Goal: Information Seeking & Learning: Learn about a topic

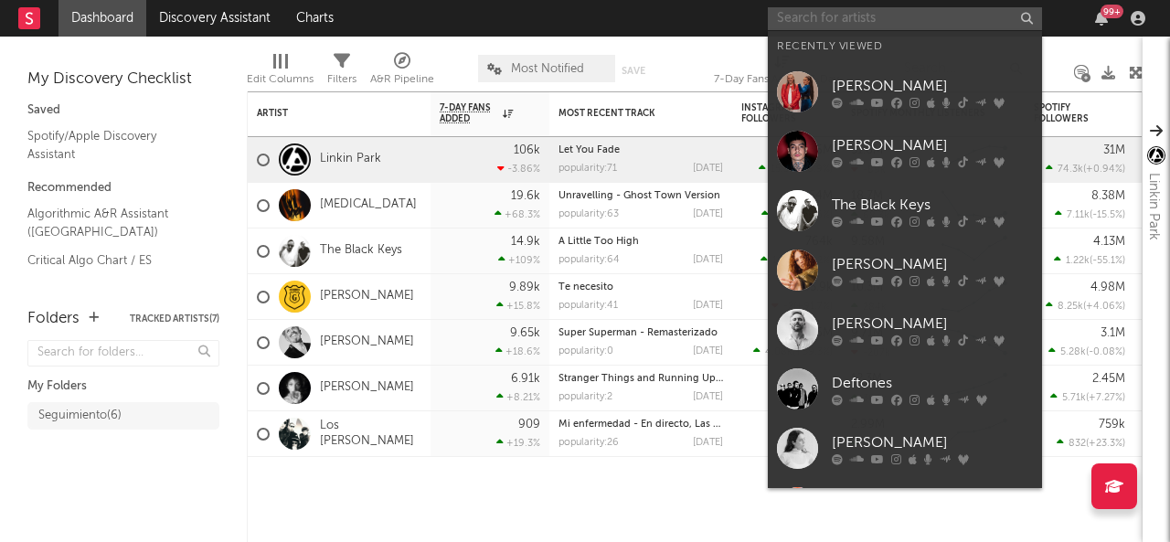
click at [896, 17] on input "text" at bounding box center [905, 18] width 274 height 23
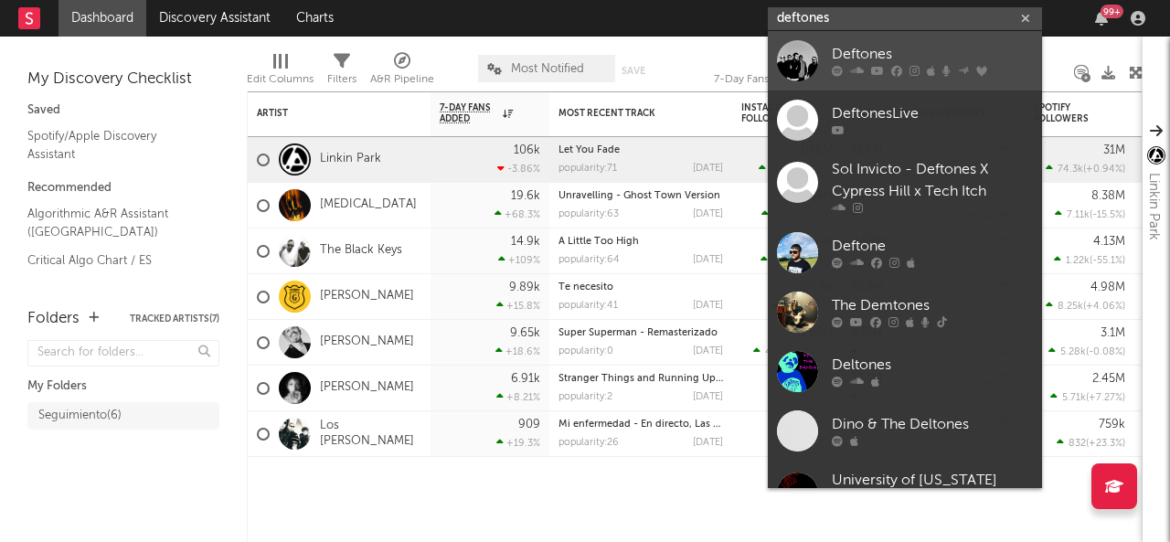
type input "deftones"
click at [880, 47] on div "Deftones" at bounding box center [932, 55] width 201 height 22
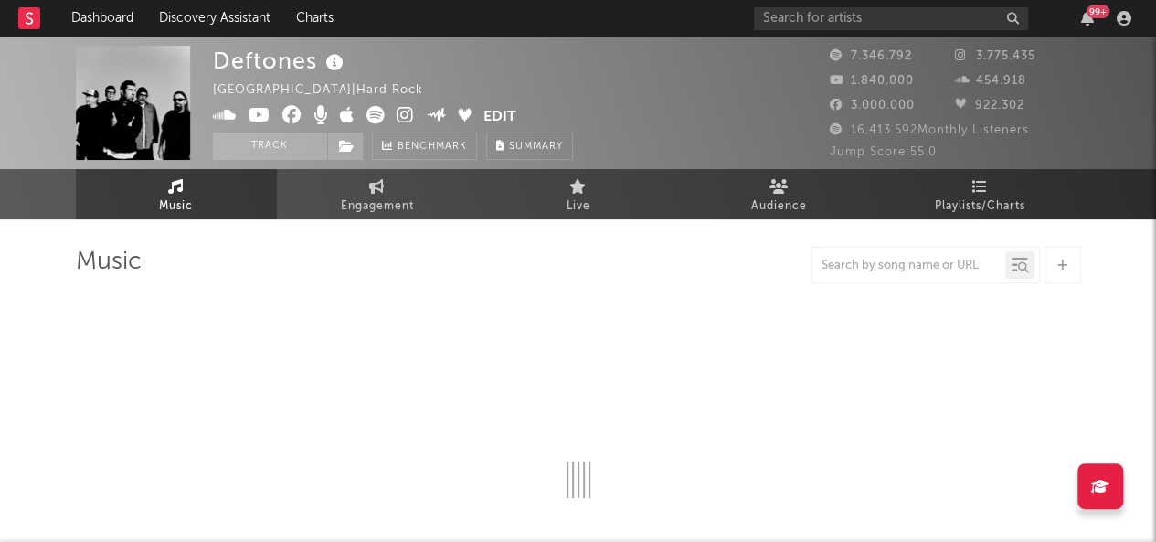
select select "6m"
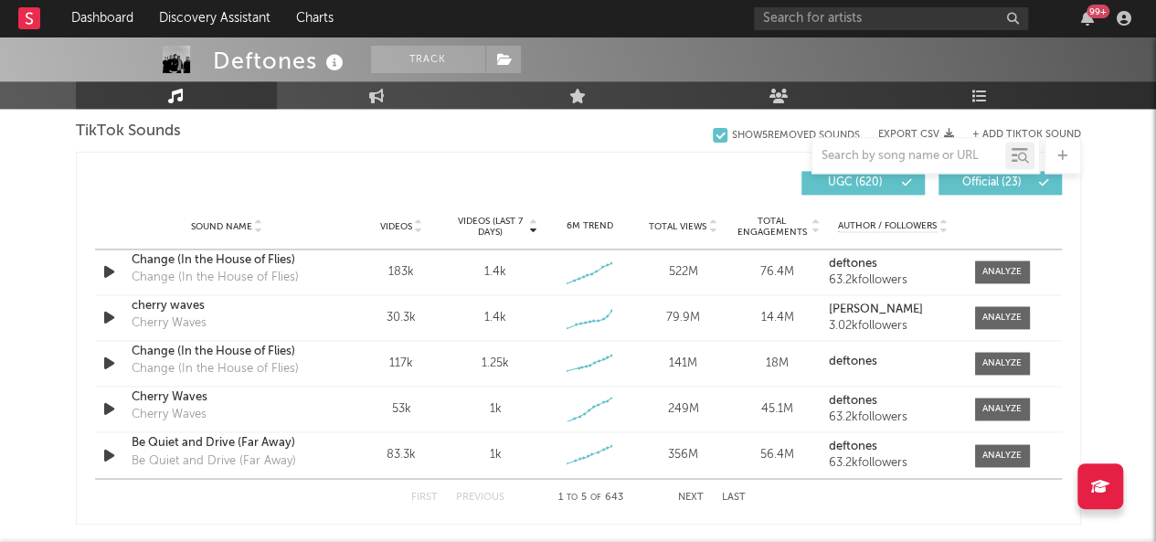
scroll to position [1279, 0]
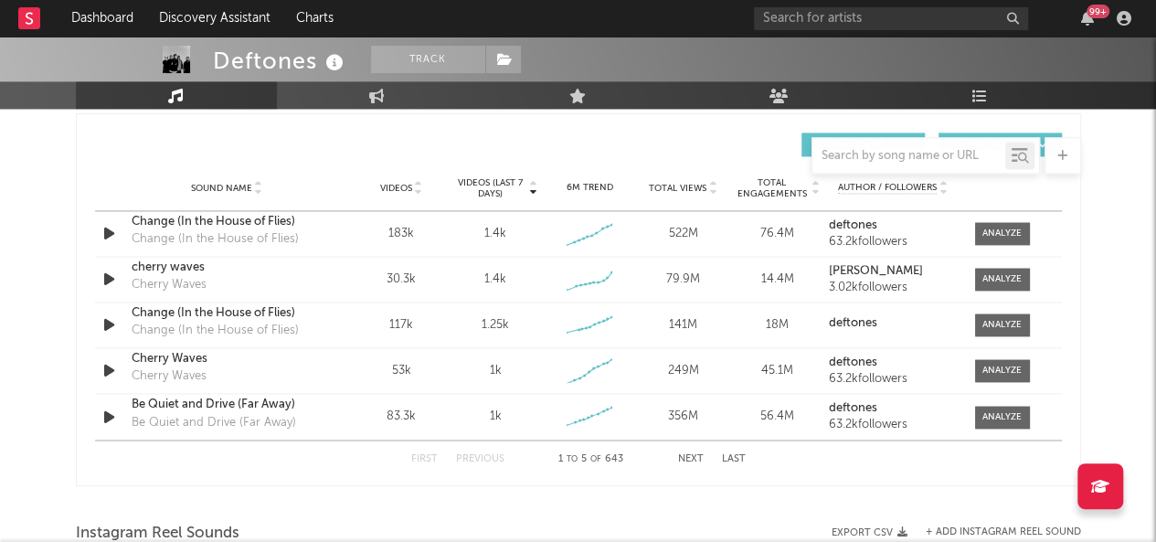
click at [691, 453] on button "Next" at bounding box center [691, 458] width 26 height 10
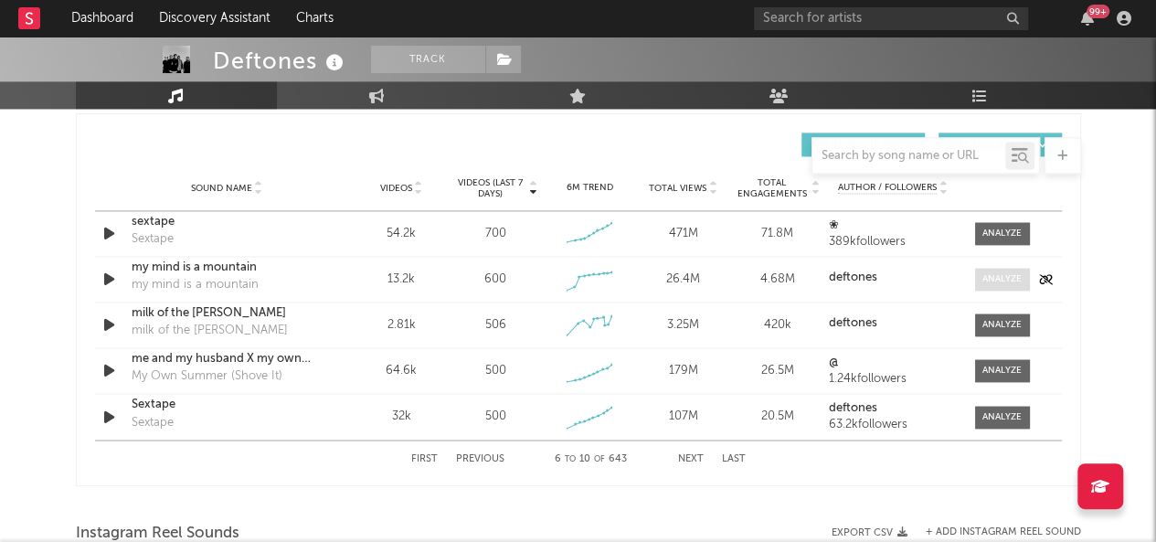
click at [1009, 278] on div at bounding box center [1001, 279] width 39 height 14
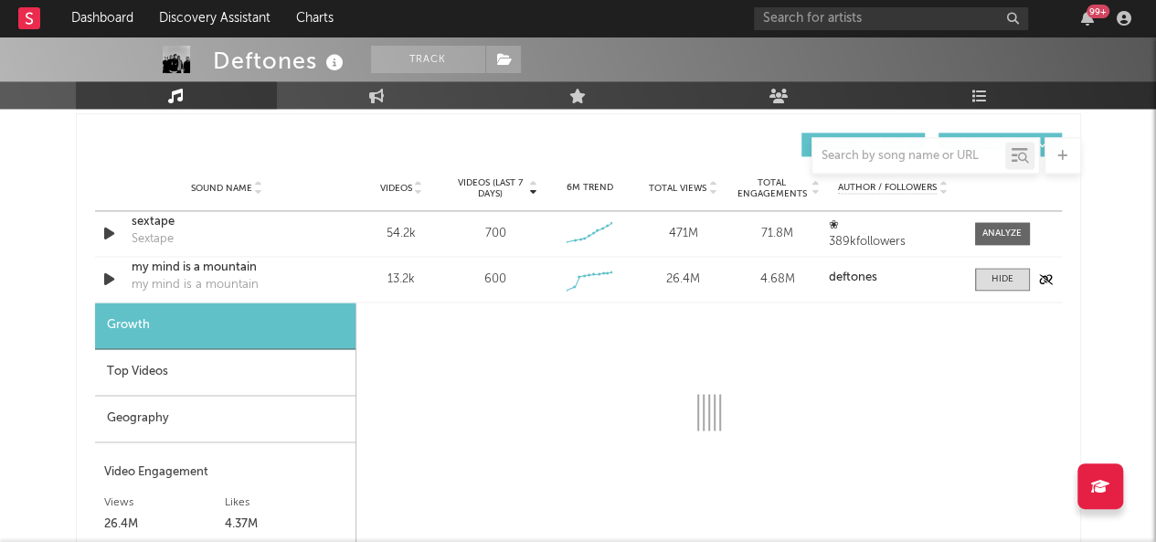
select select "1w"
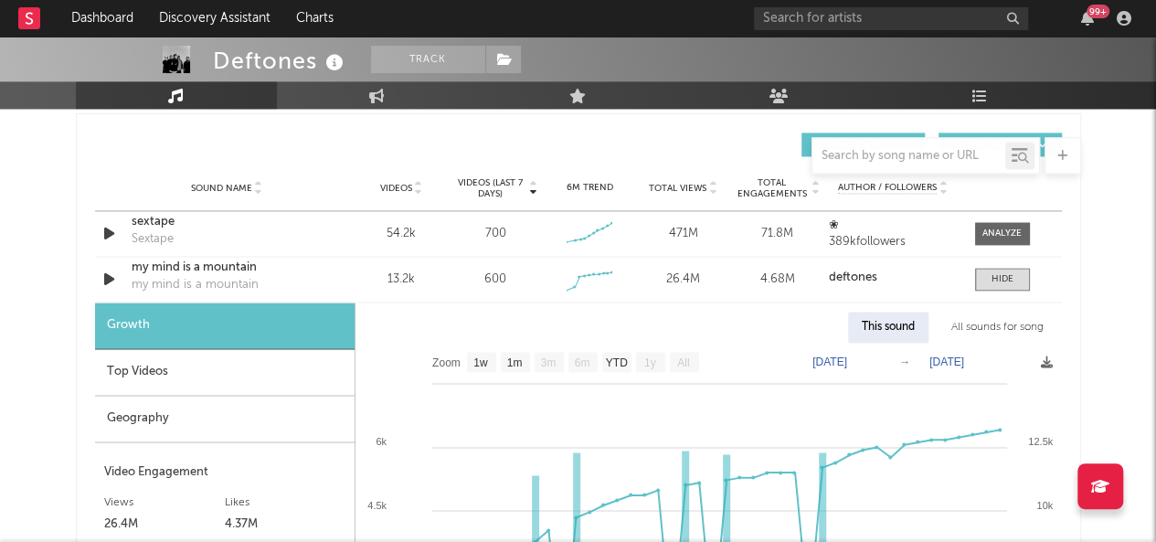
click at [159, 412] on div "Geography" at bounding box center [225, 419] width 260 height 47
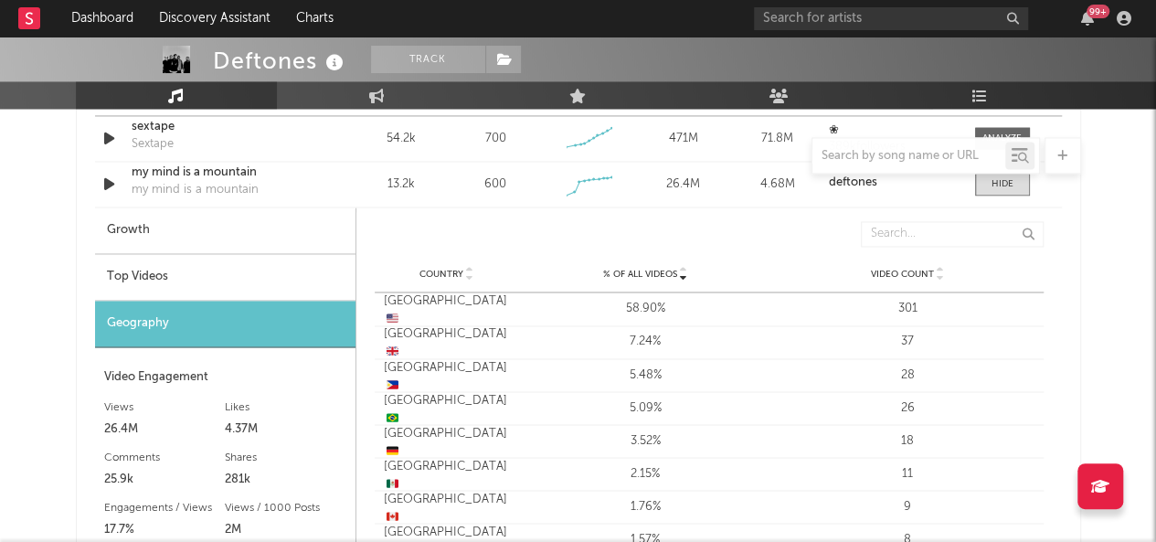
scroll to position [1371, 0]
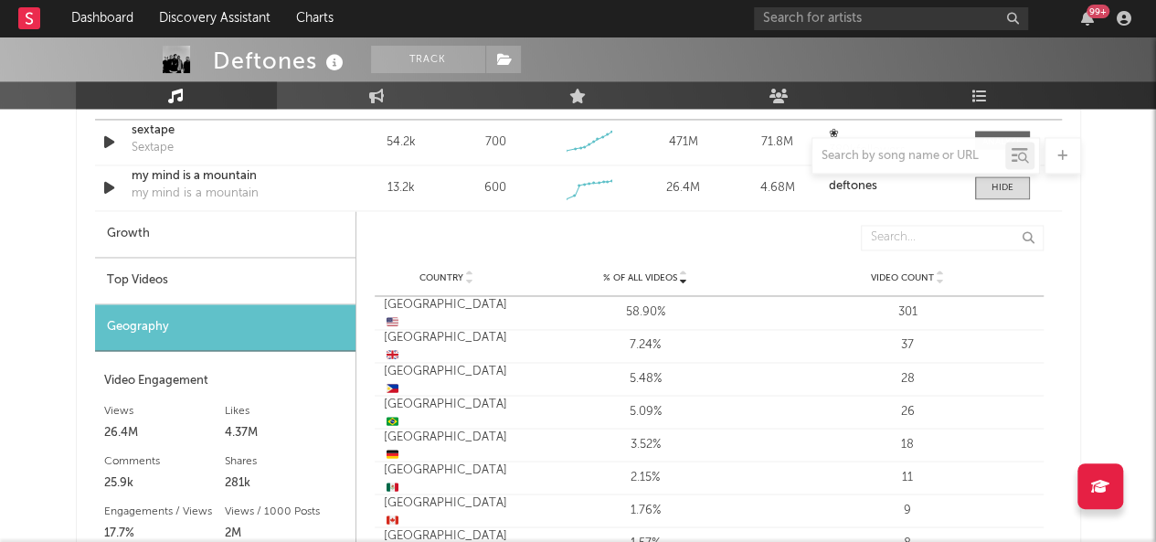
click at [139, 281] on div "Top Videos" at bounding box center [225, 281] width 260 height 47
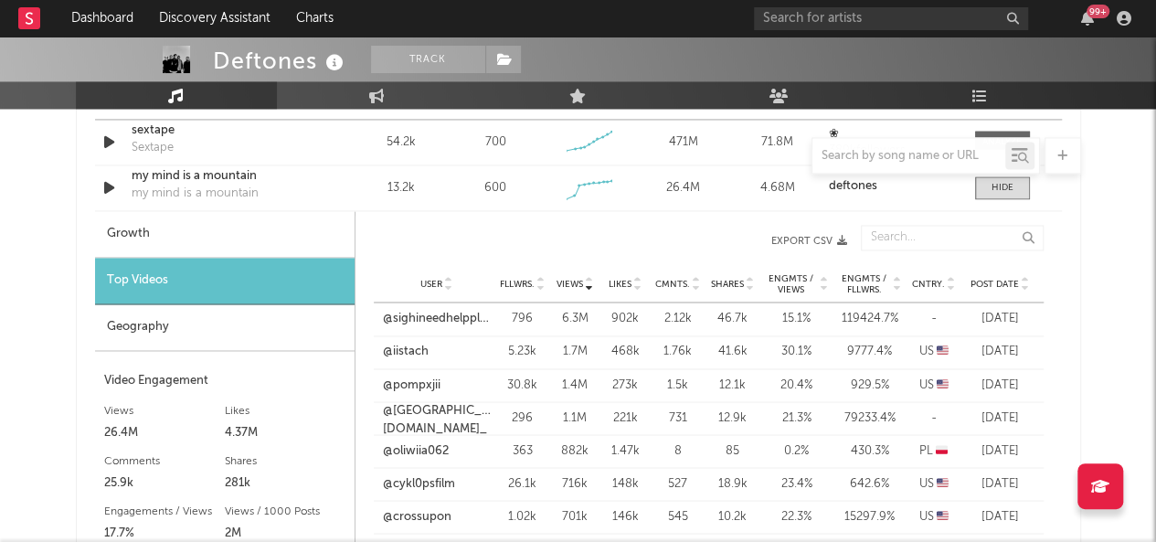
click at [951, 271] on div "User Fllwrs. Views Likes Cmnts. Shares Engmts / Views Engmts / Fllwrs. Cntry. P…" at bounding box center [709, 284] width 670 height 37
click at [951, 277] on icon at bounding box center [951, 280] width 9 height 7
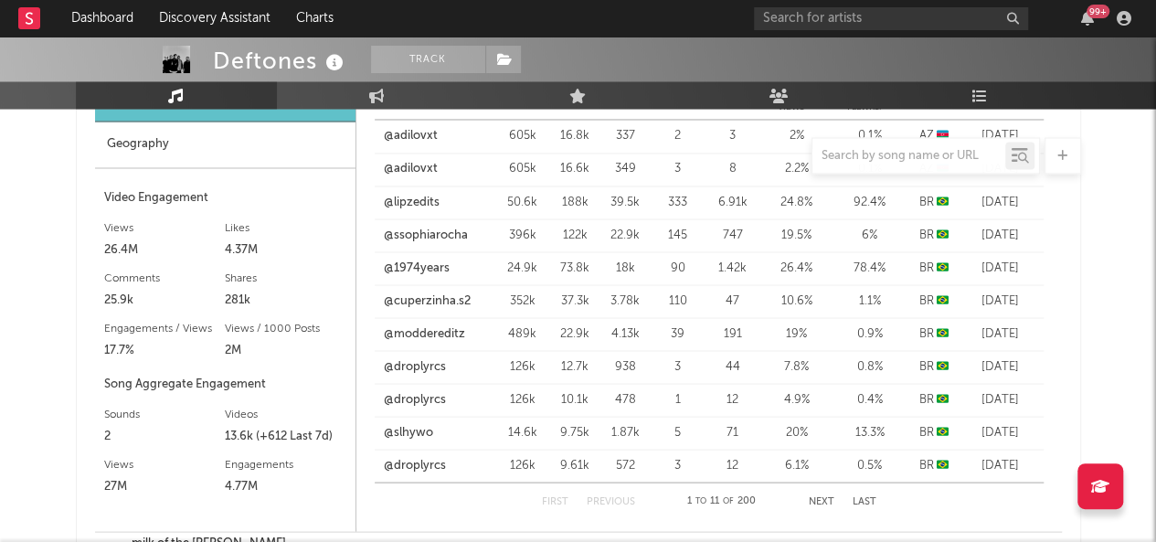
scroll to position [1645, 0]
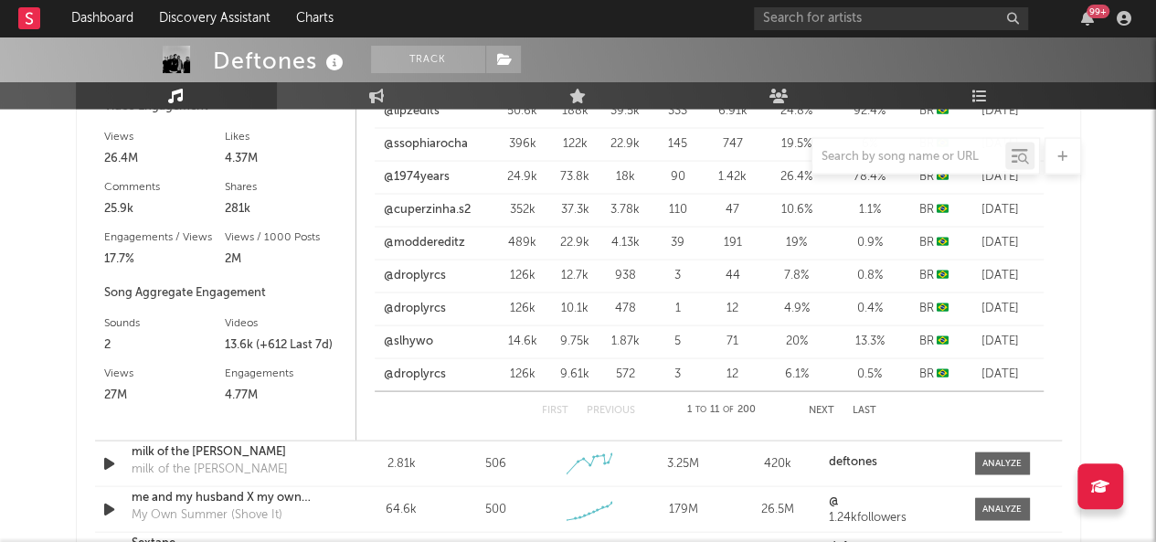
click at [828, 407] on button "Next" at bounding box center [822, 410] width 26 height 10
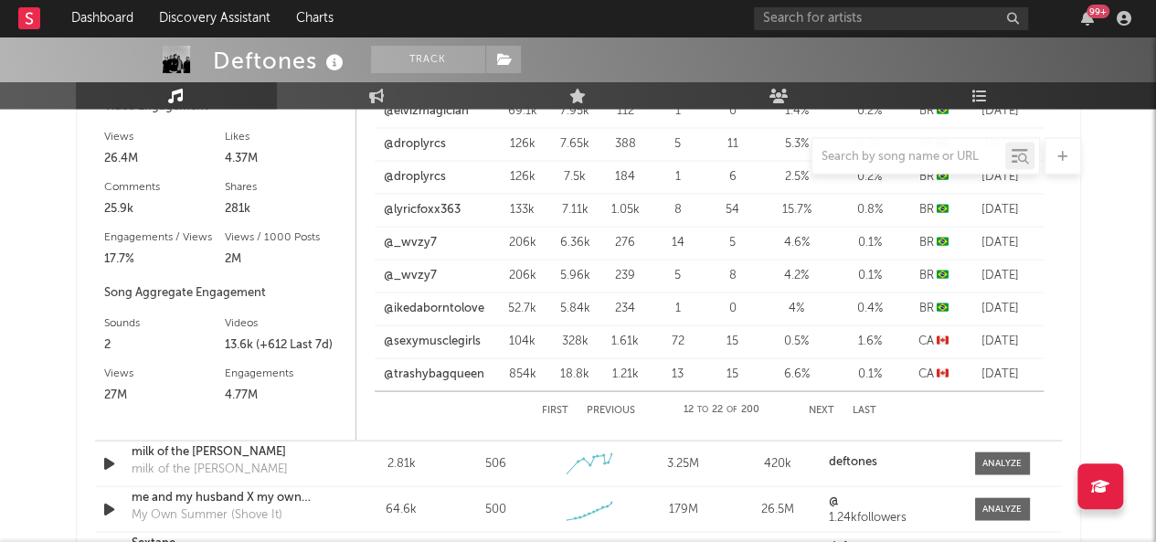
click at [828, 407] on button "Next" at bounding box center [822, 410] width 26 height 10
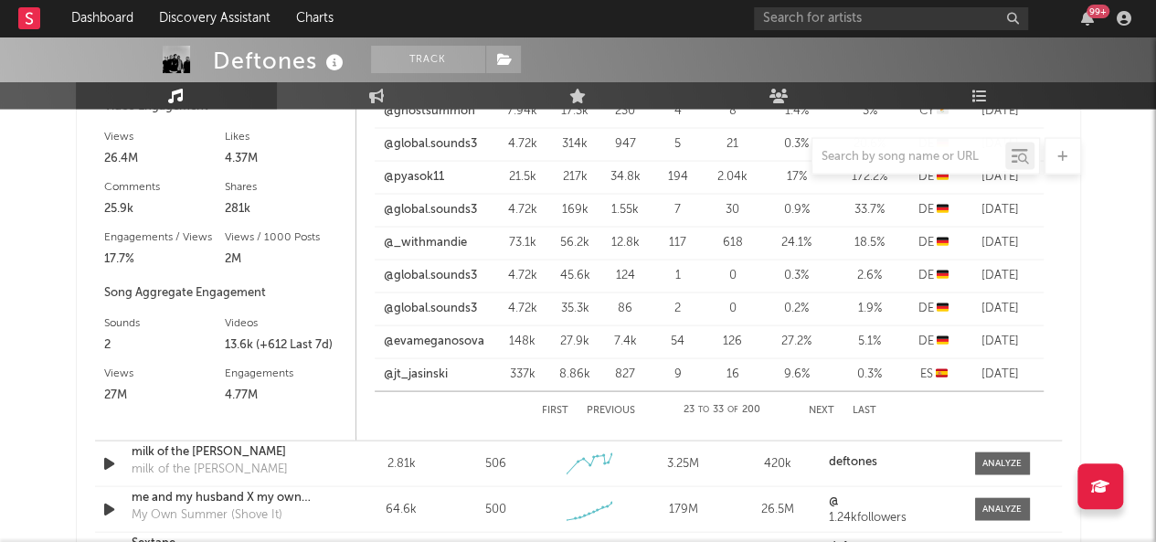
click at [828, 407] on button "Next" at bounding box center [822, 410] width 26 height 10
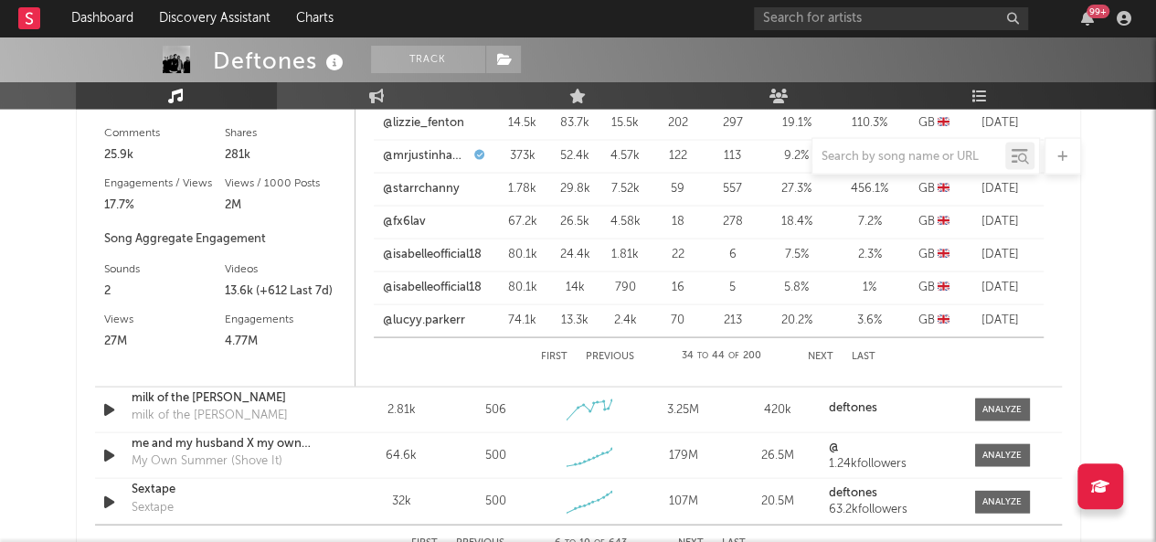
scroll to position [1736, 0]
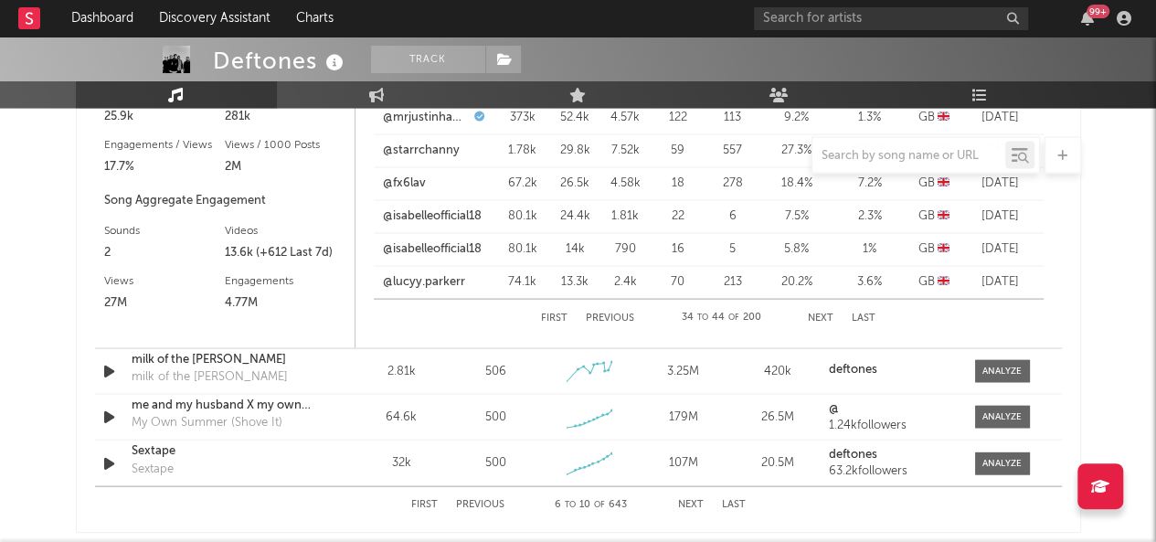
click at [621, 313] on button "Previous" at bounding box center [610, 318] width 48 height 10
click at [434, 281] on link "@jt_jasinski" at bounding box center [416, 282] width 64 height 18
click at [822, 316] on button "Next" at bounding box center [822, 318] width 26 height 10
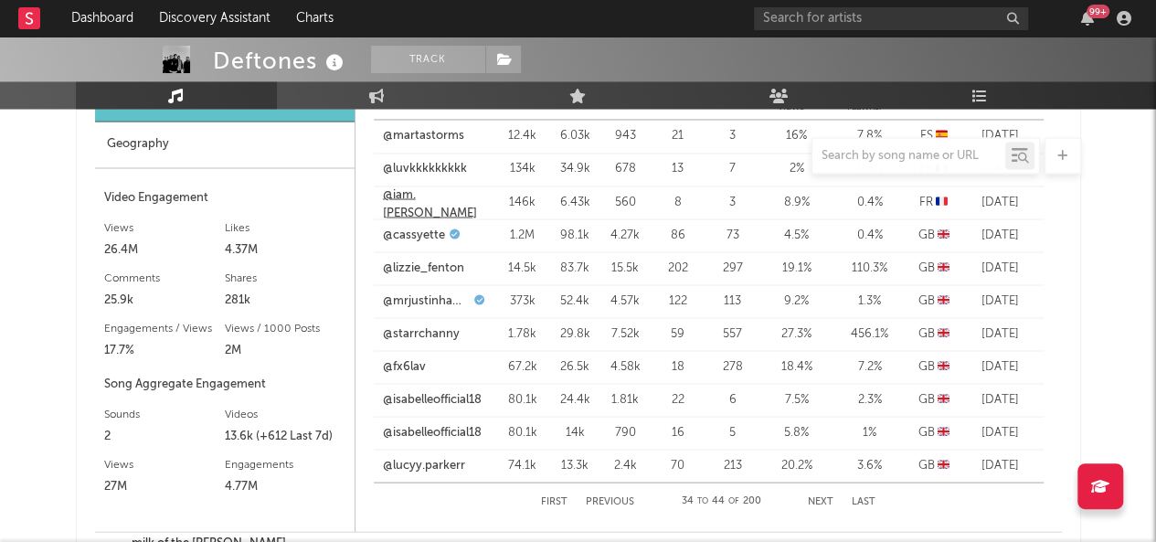
scroll to position [1371, 0]
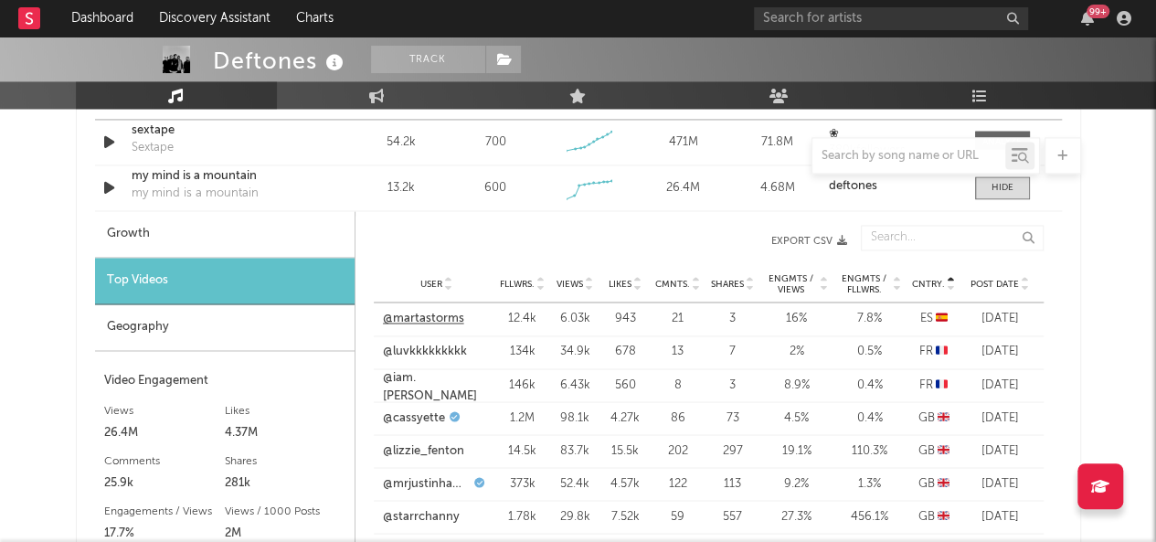
click at [432, 319] on link "@martastorms" at bounding box center [423, 319] width 81 height 18
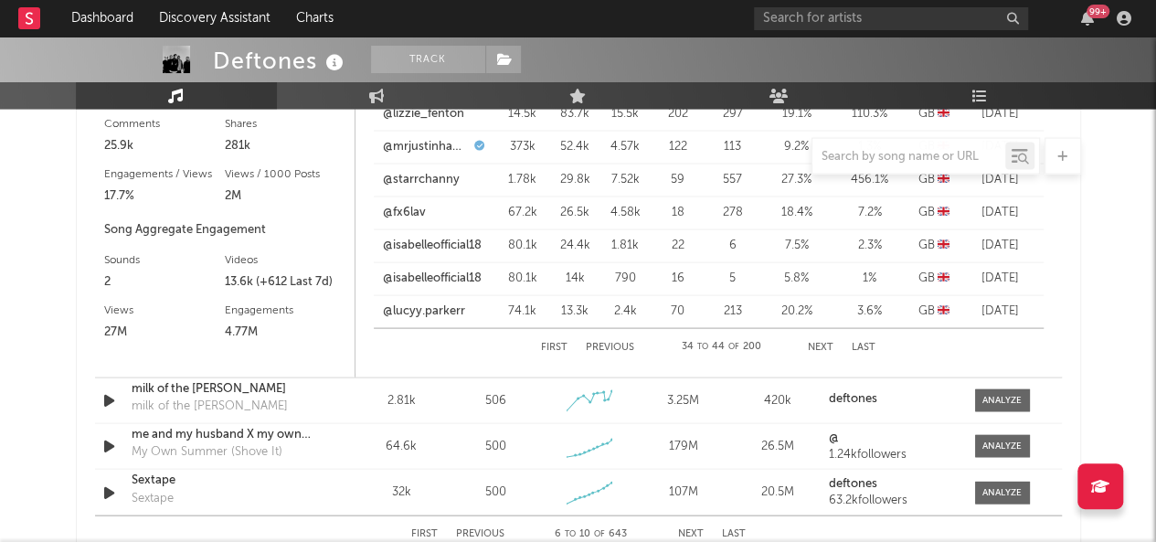
scroll to position [1736, 0]
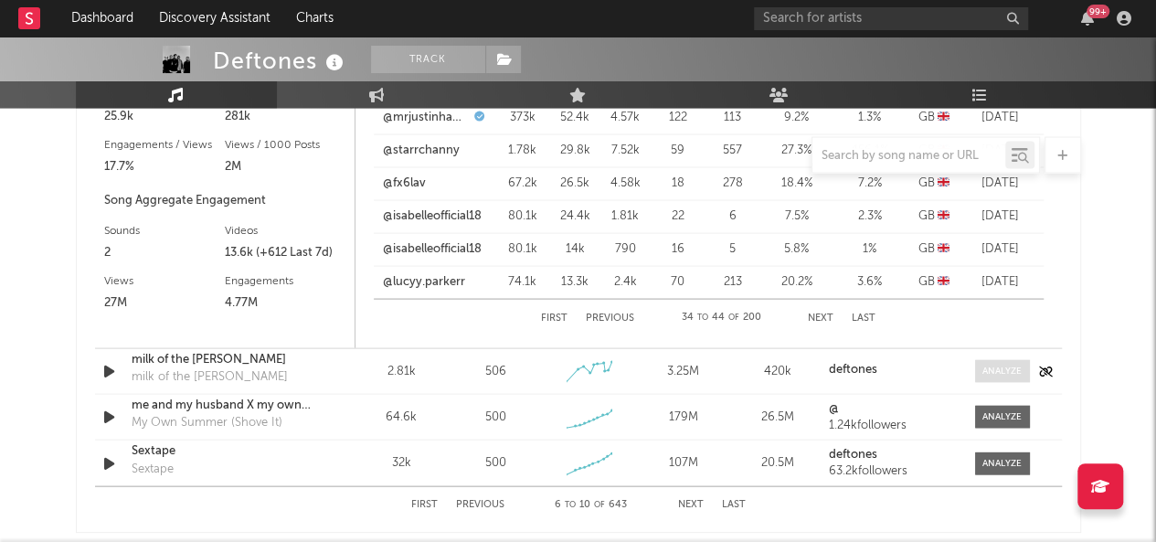
click at [1005, 371] on div at bounding box center [1001, 372] width 39 height 14
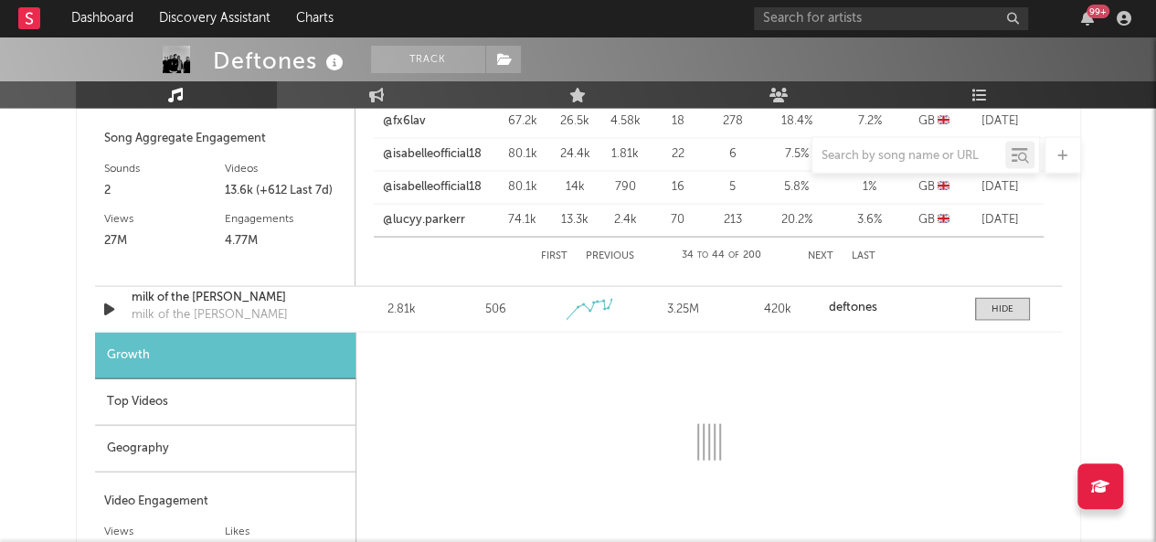
scroll to position [1828, 0]
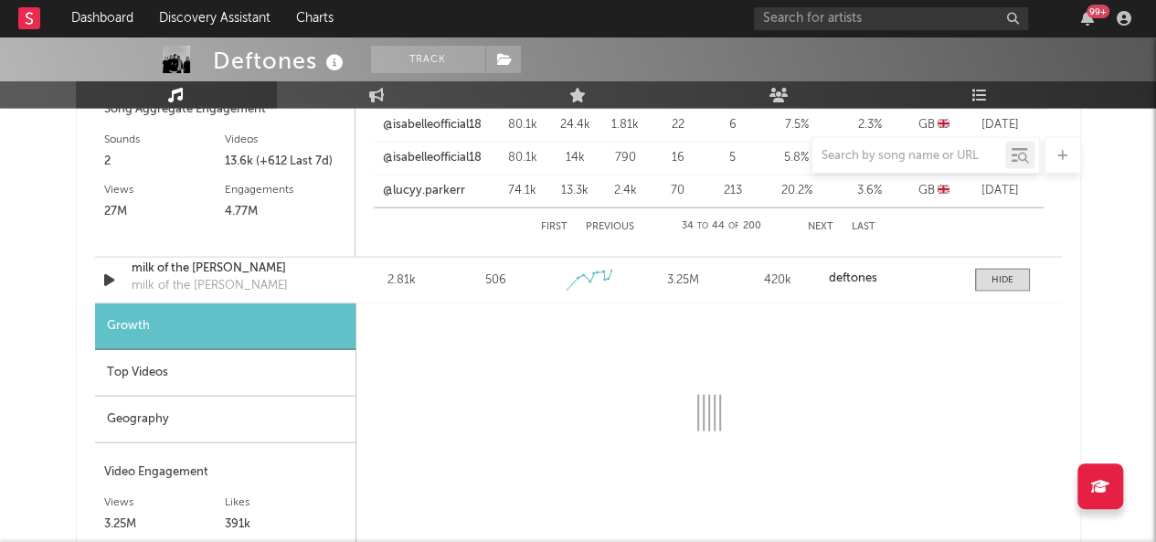
select select "1w"
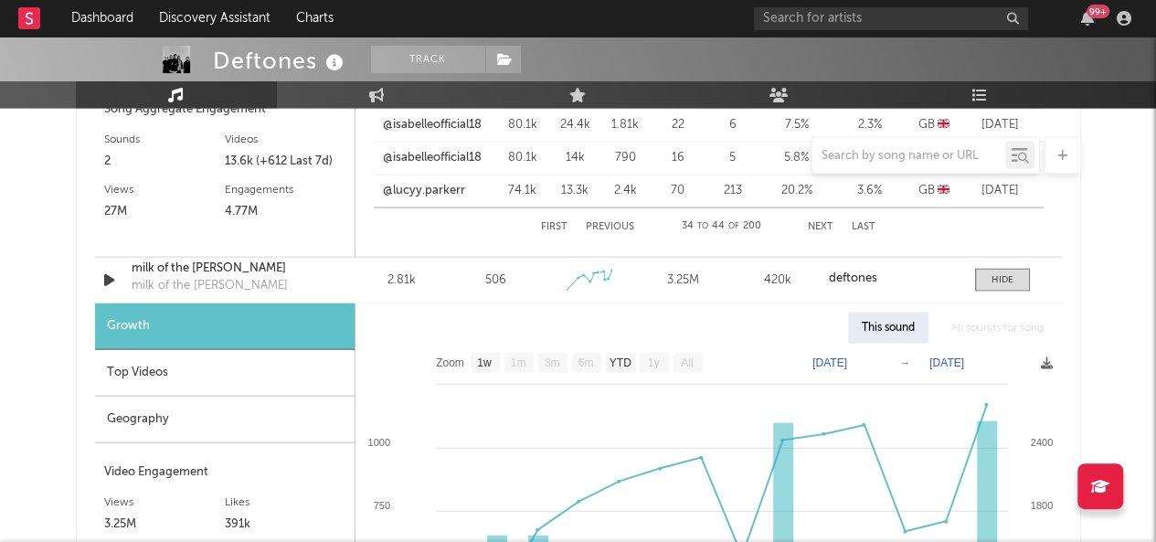
click at [158, 417] on div "Geography" at bounding box center [225, 420] width 260 height 47
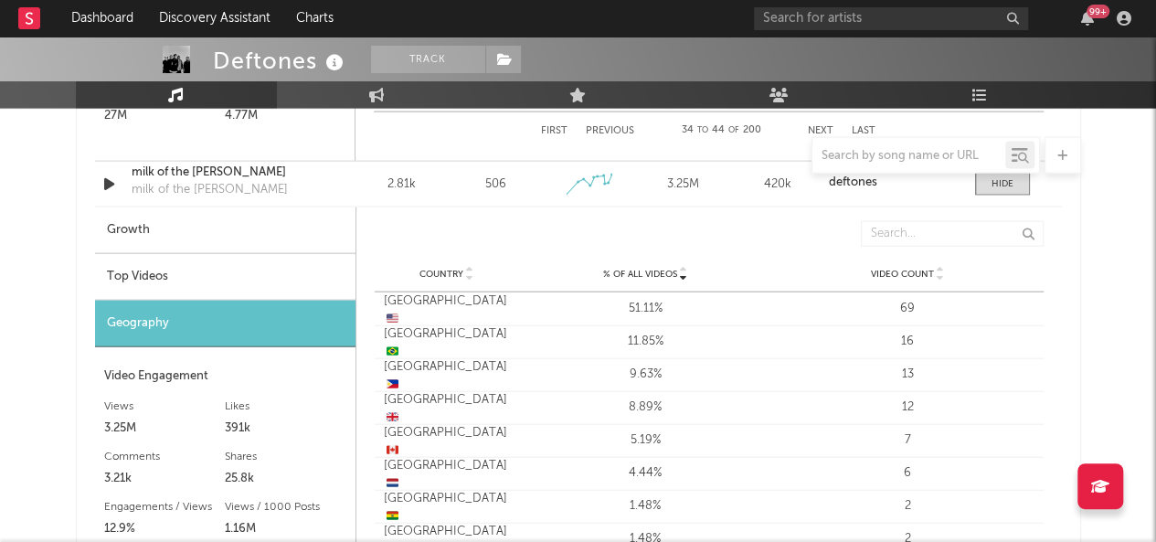
scroll to position [1919, 0]
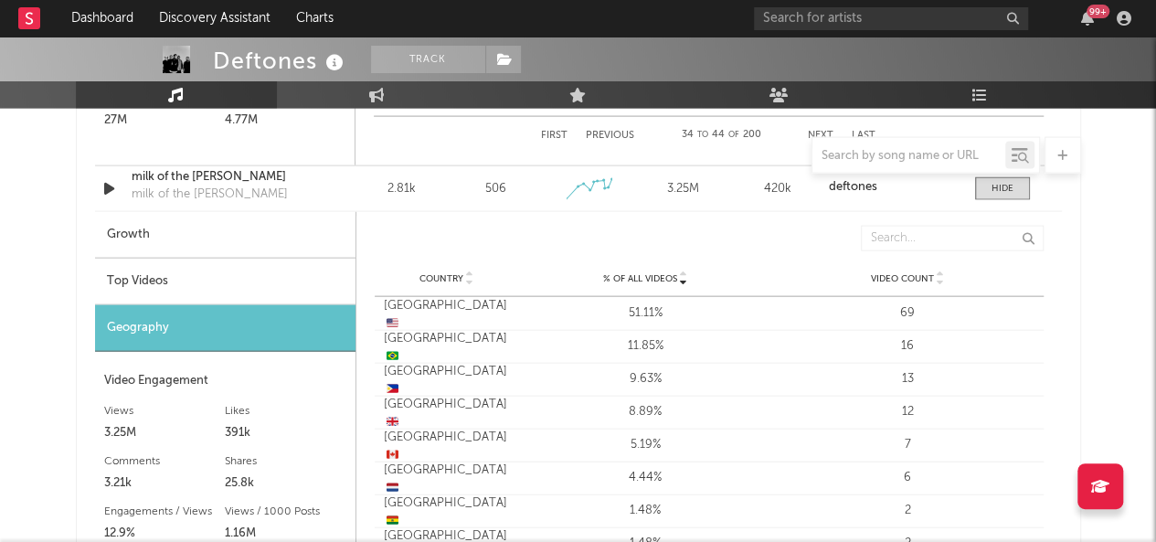
click at [166, 287] on div "Top Videos" at bounding box center [225, 282] width 260 height 47
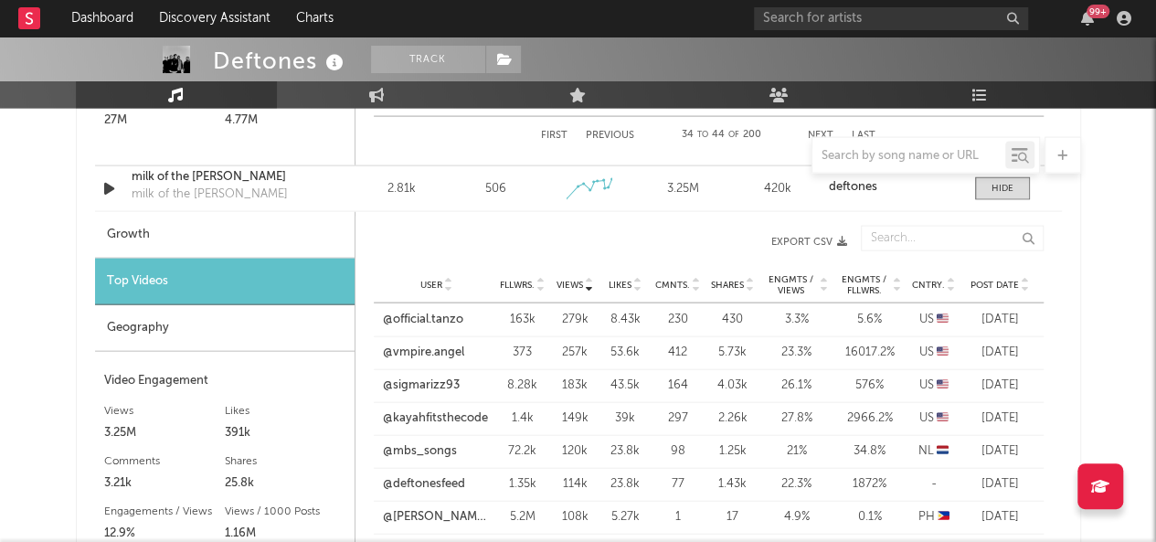
click at [951, 281] on icon at bounding box center [951, 281] width 9 height 7
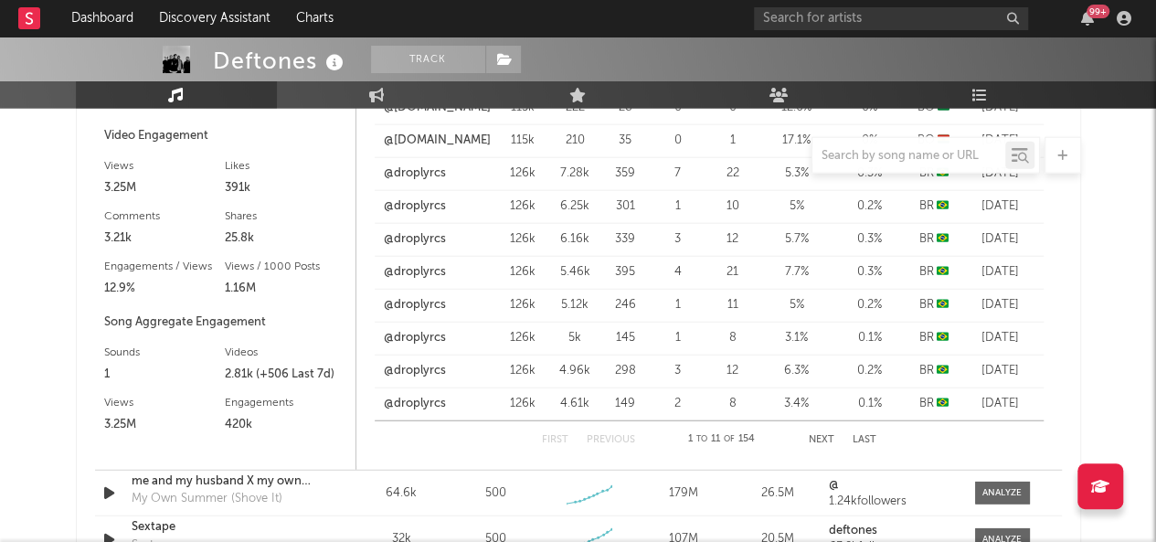
scroll to position [2193, 0]
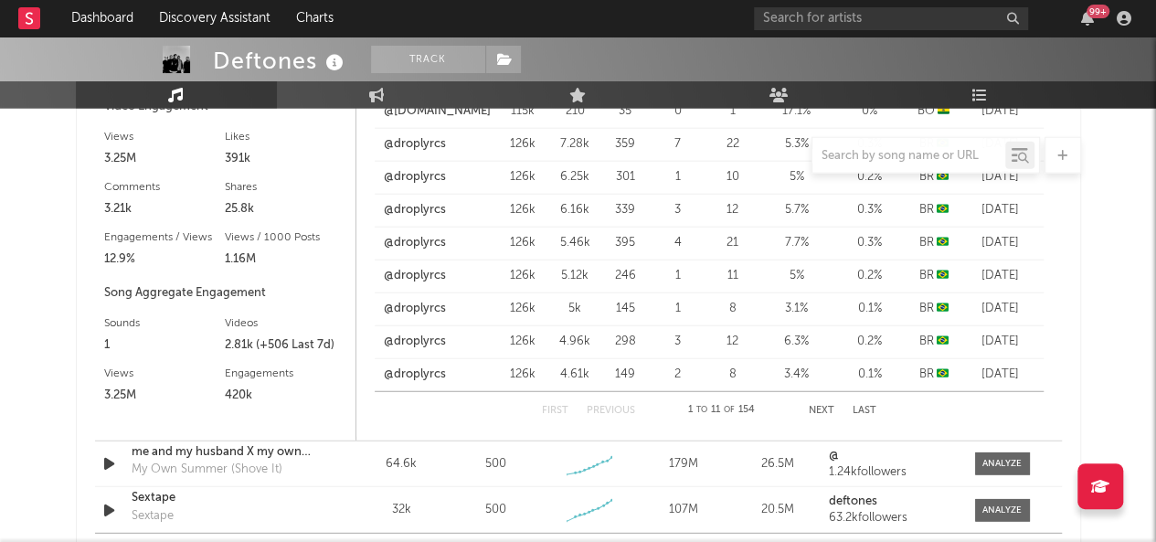
click at [828, 408] on button "Next" at bounding box center [822, 411] width 26 height 10
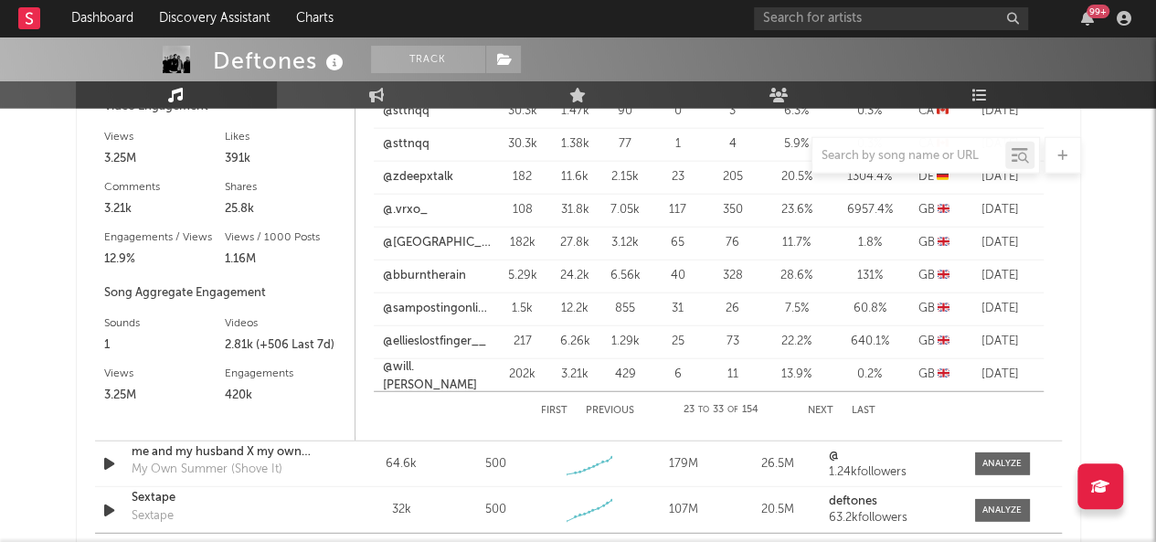
click at [828, 408] on button "Next" at bounding box center [821, 411] width 26 height 10
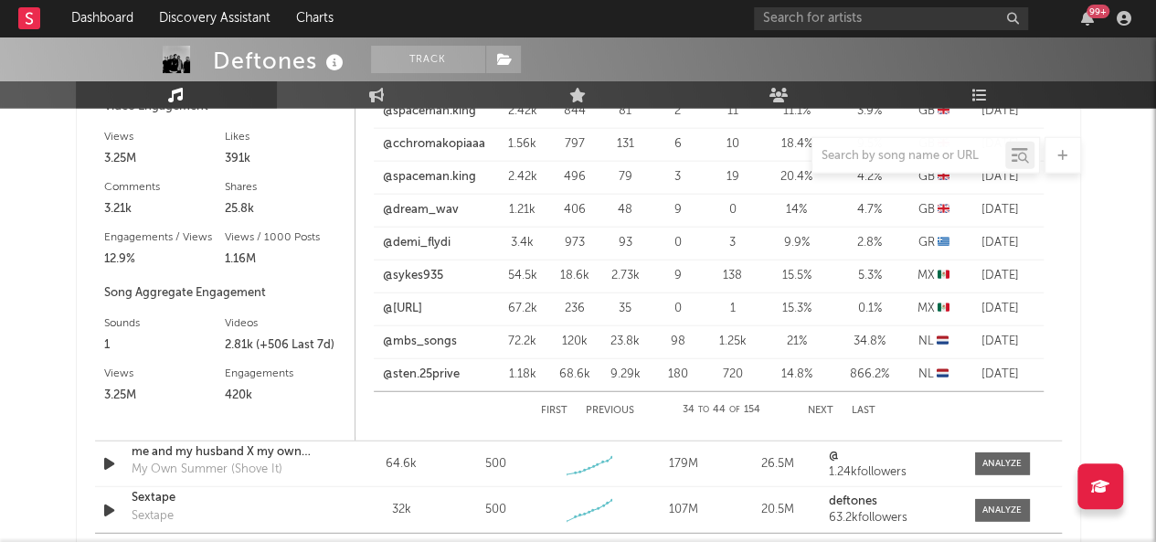
click at [626, 407] on button "Previous" at bounding box center [610, 411] width 48 height 10
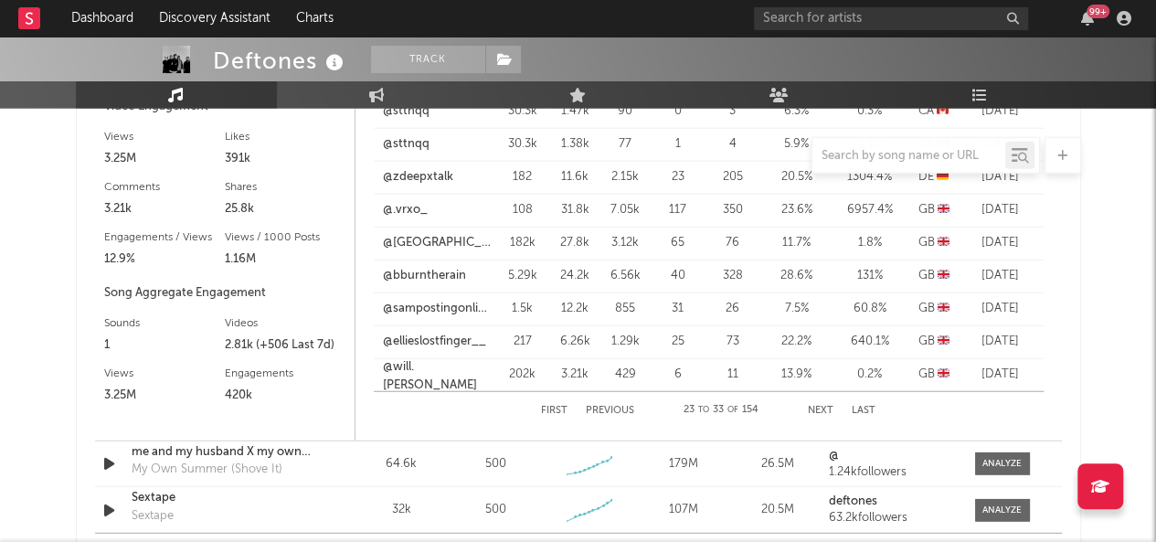
scroll to position [2285, 0]
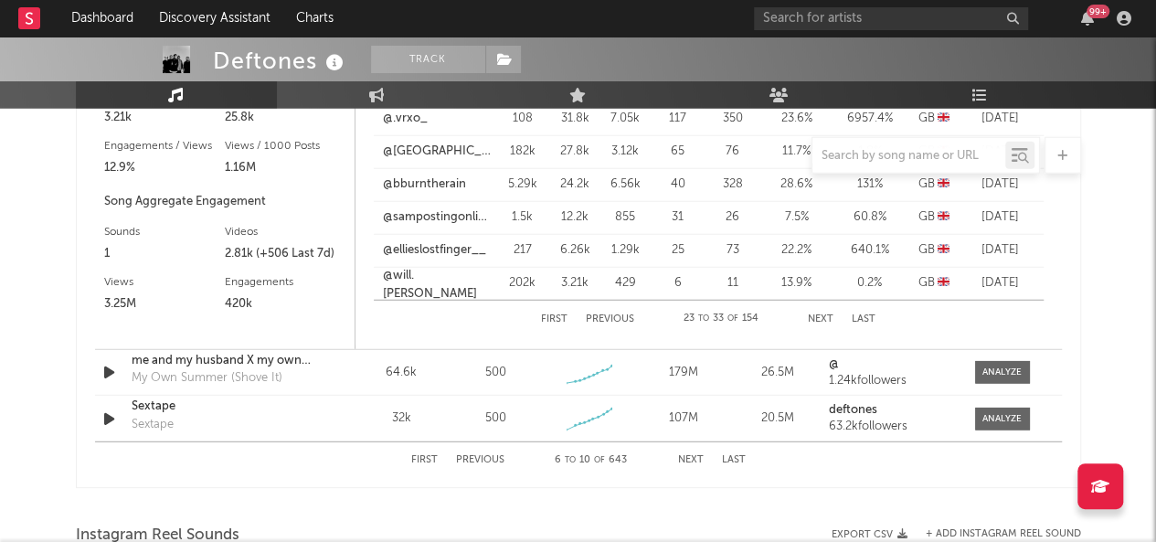
click at [685, 455] on button "Next" at bounding box center [691, 460] width 26 height 10
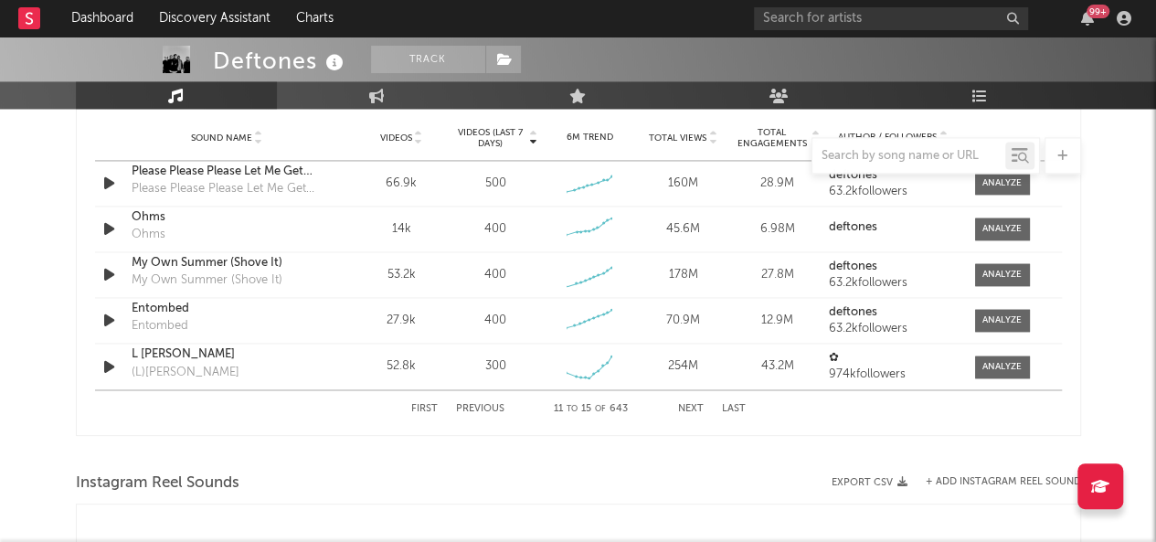
scroll to position [1428, 0]
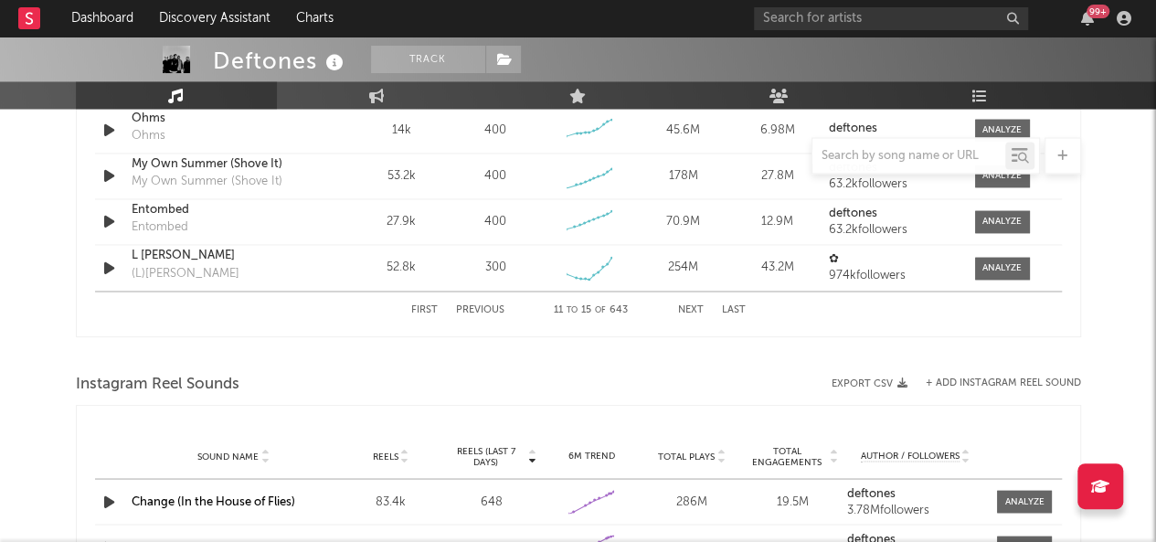
click at [433, 310] on button "First" at bounding box center [424, 309] width 27 height 10
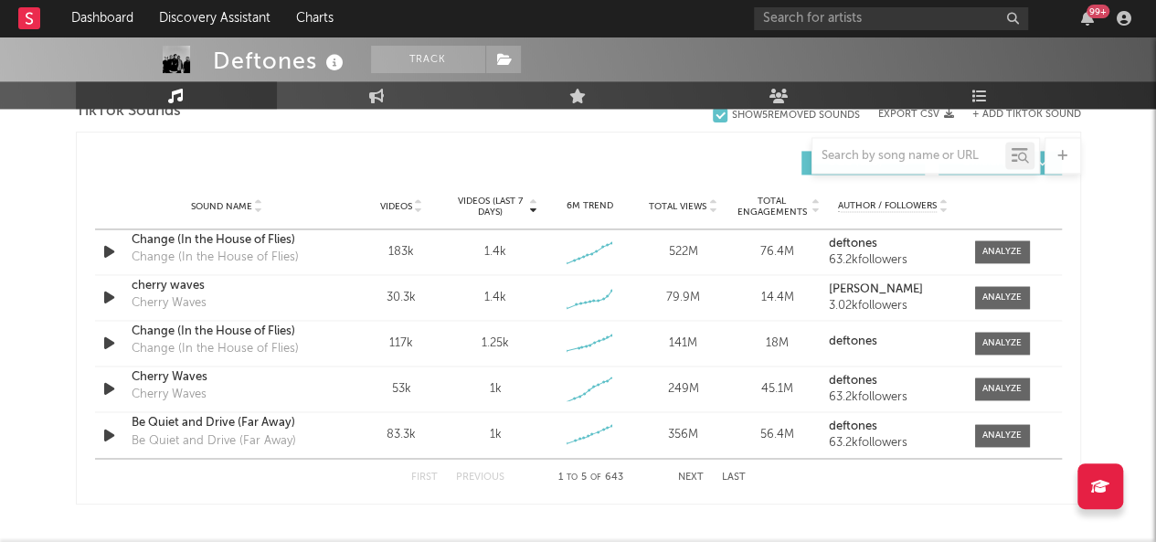
scroll to position [1246, 0]
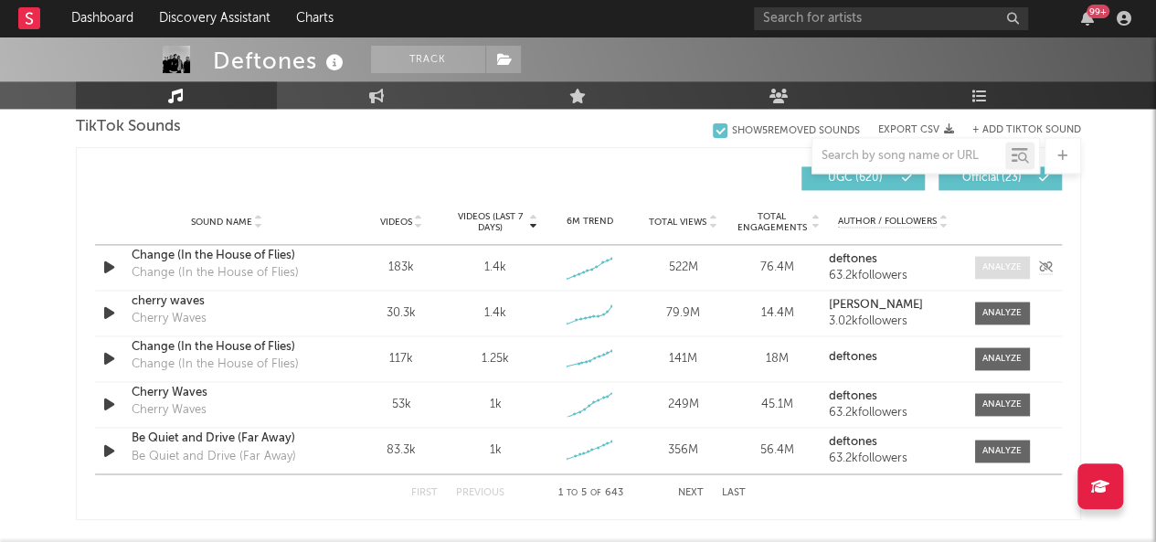
click at [994, 265] on div at bounding box center [1001, 267] width 39 height 14
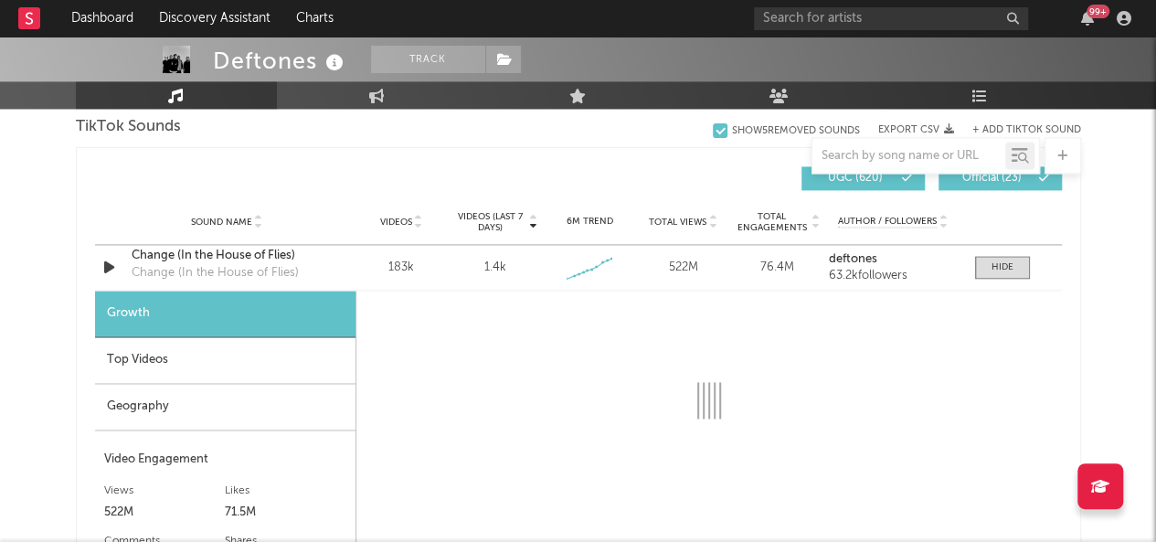
click at [115, 409] on div "Geography" at bounding box center [225, 407] width 260 height 47
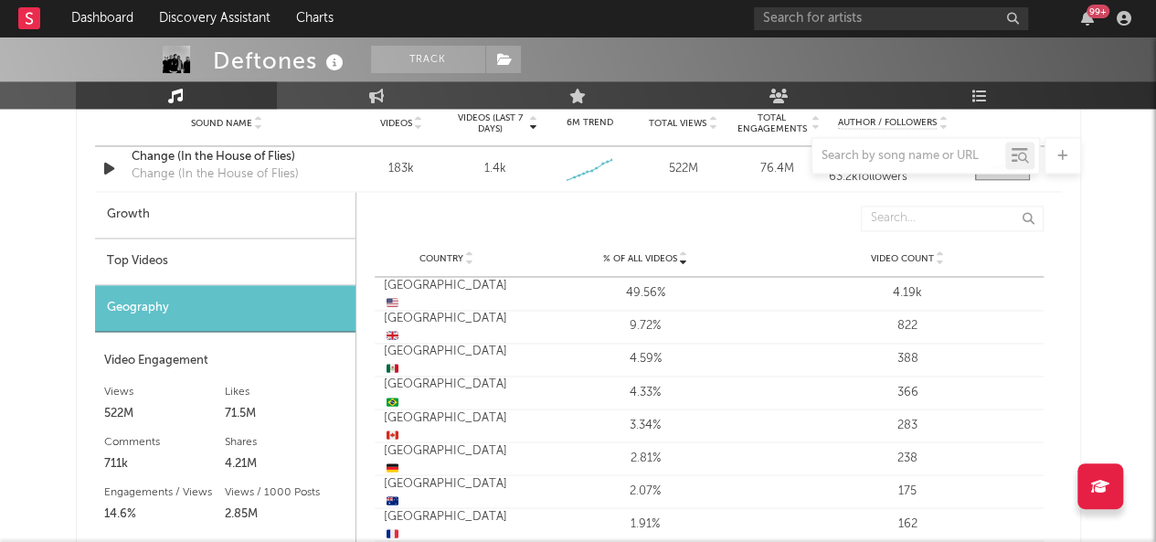
scroll to position [1337, 0]
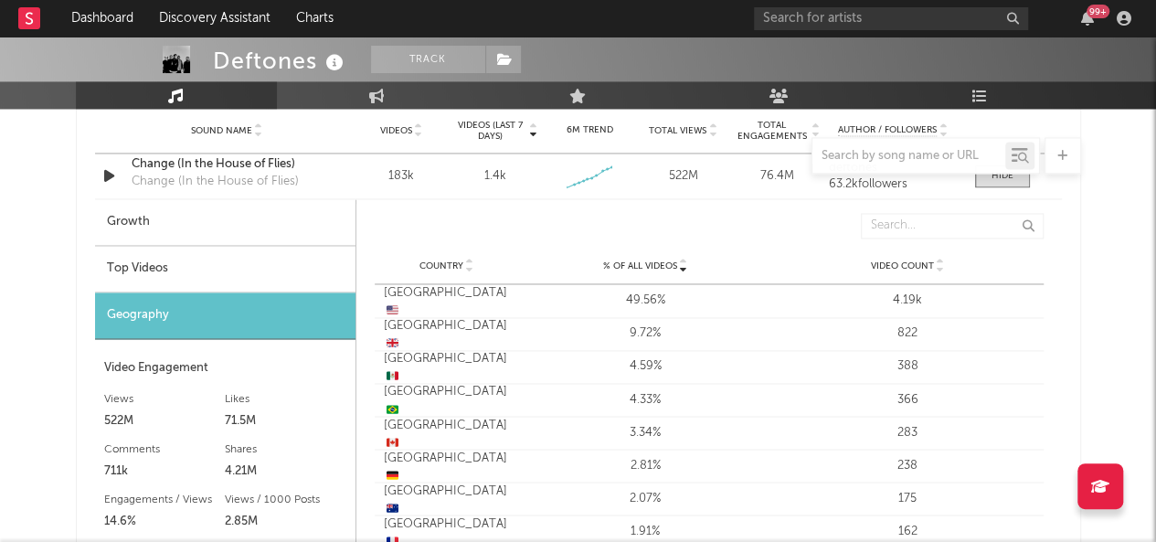
click at [168, 275] on div "Top Videos" at bounding box center [225, 269] width 260 height 47
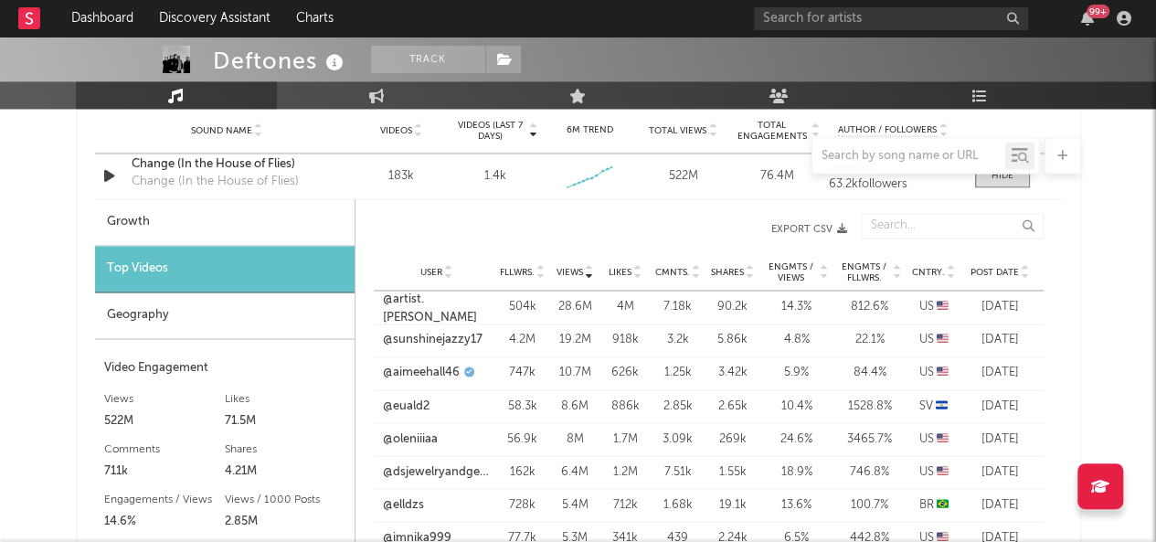
click at [954, 268] on icon at bounding box center [951, 268] width 9 height 7
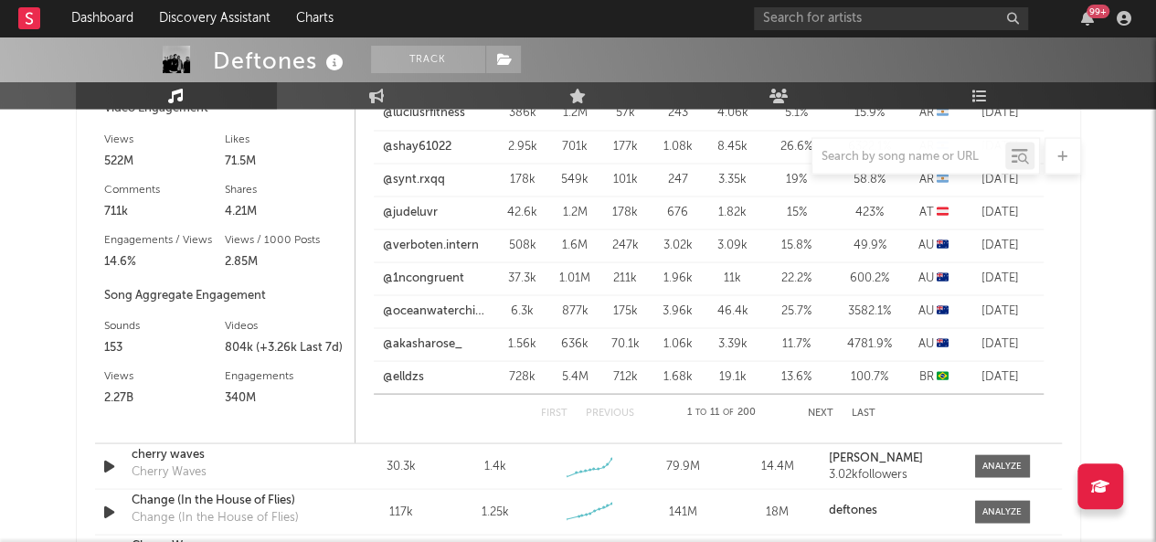
scroll to position [1611, 0]
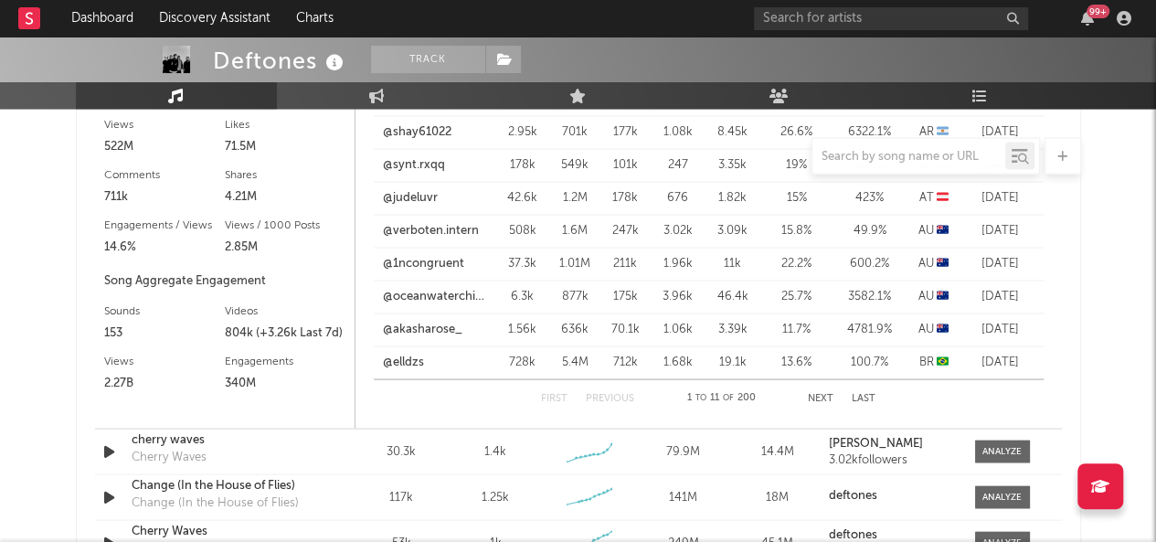
click at [824, 393] on button "Next" at bounding box center [821, 398] width 26 height 10
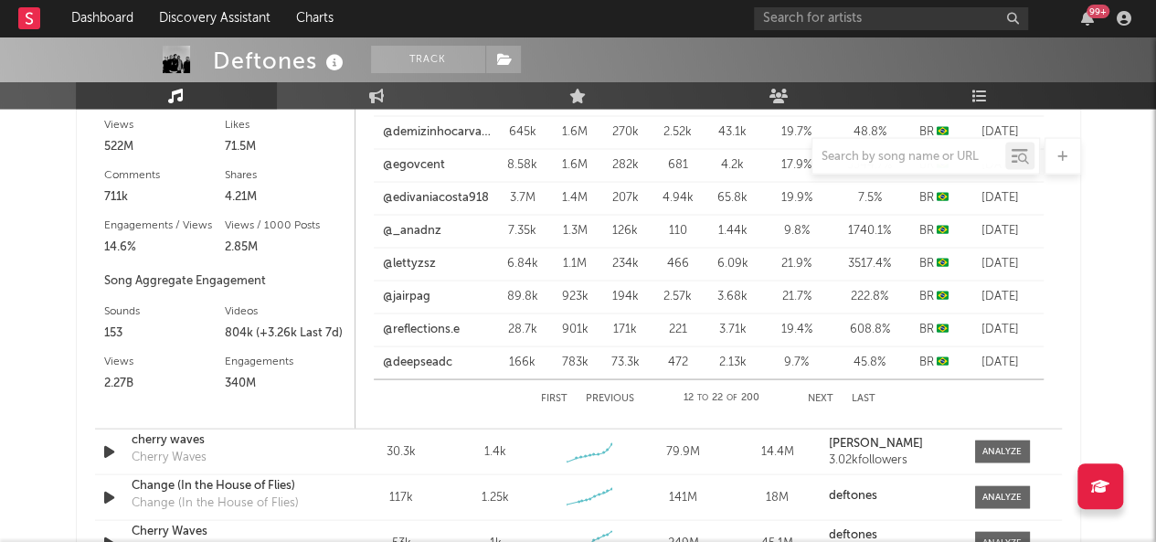
click at [824, 393] on button "Next" at bounding box center [821, 398] width 26 height 10
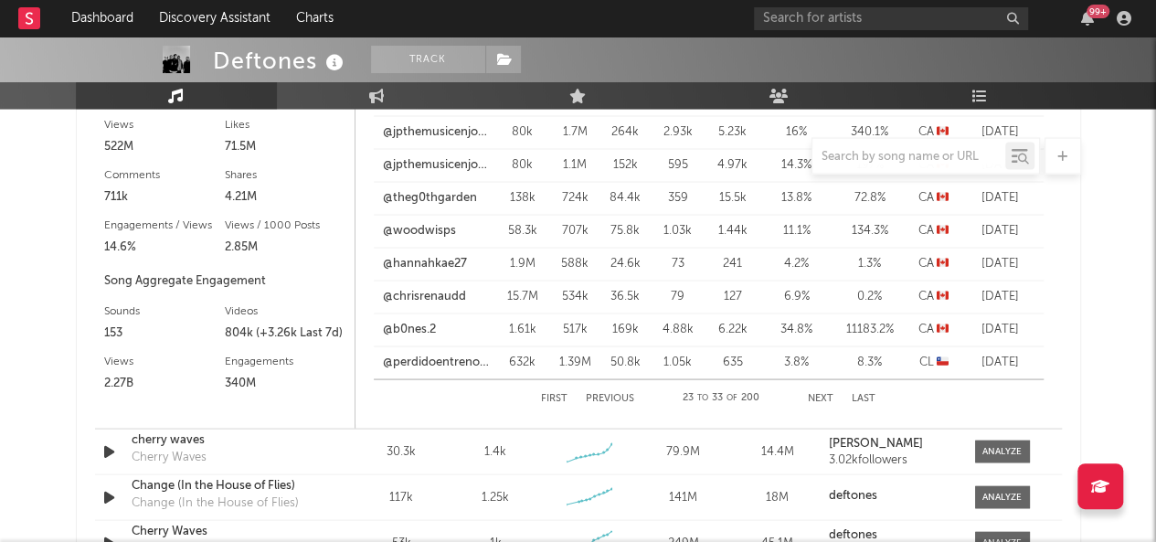
click at [824, 393] on button "Next" at bounding box center [821, 398] width 26 height 10
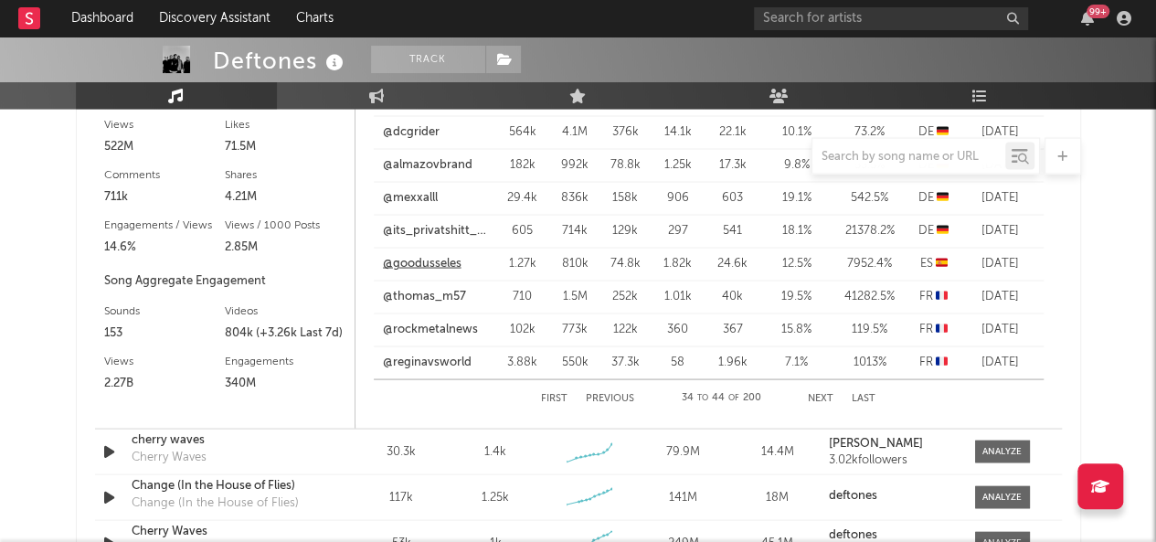
click at [446, 265] on link "@goodusseles" at bounding box center [422, 263] width 79 height 18
click at [1018, 444] on div at bounding box center [1001, 451] width 39 height 14
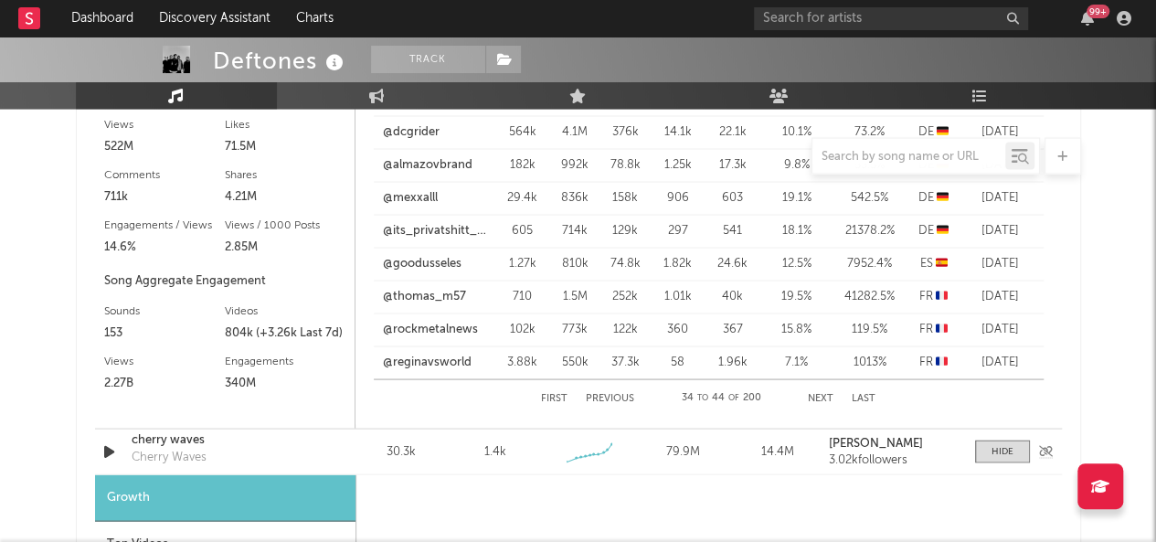
scroll to position [1703, 0]
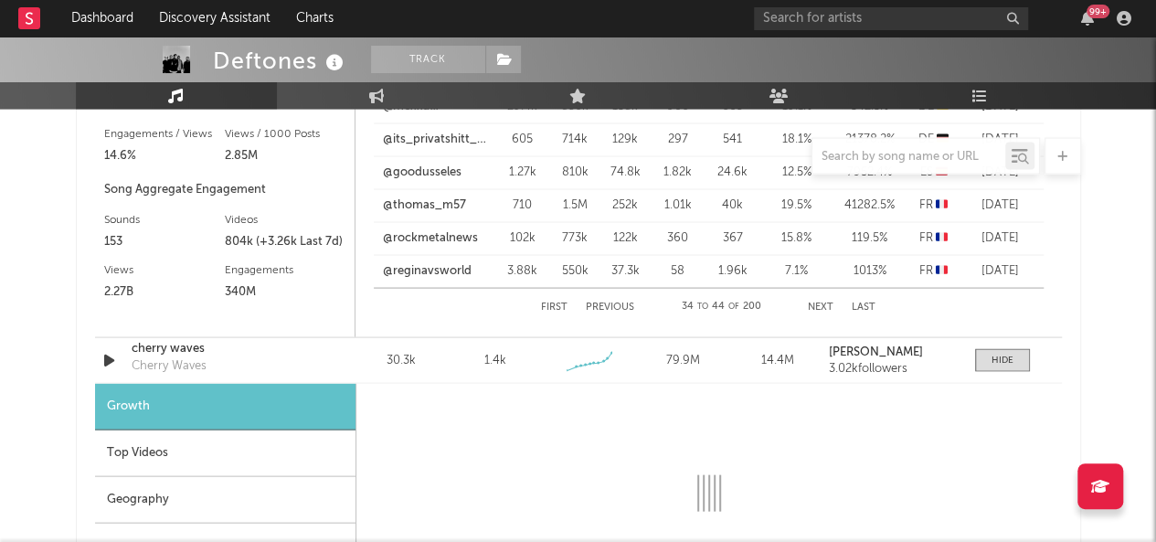
select select "1w"
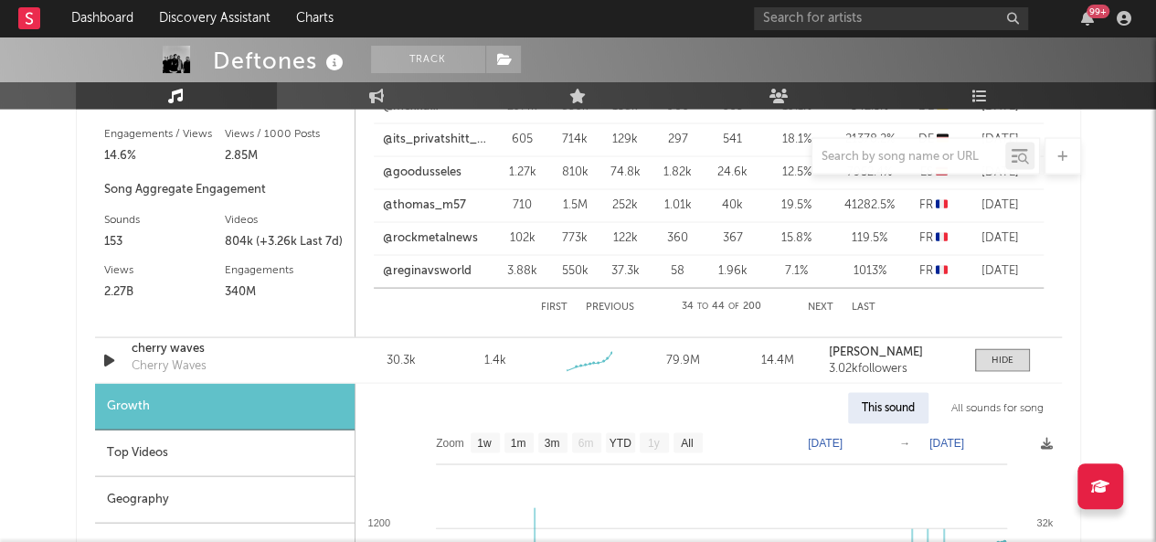
click at [163, 490] on div "Geography" at bounding box center [225, 499] width 260 height 47
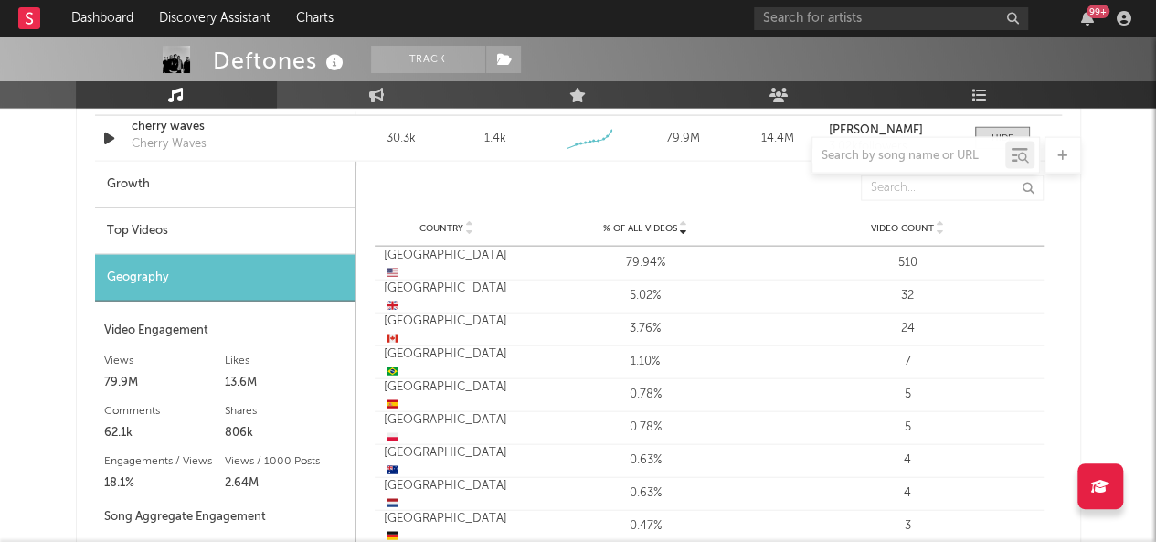
scroll to position [1885, 0]
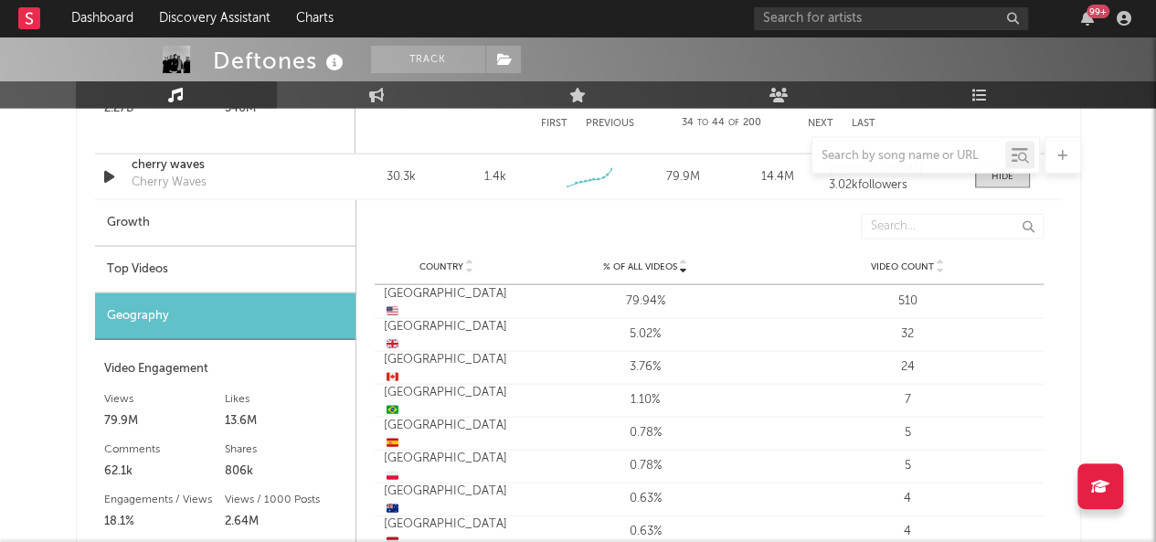
click at [171, 273] on div "Top Videos" at bounding box center [225, 270] width 260 height 47
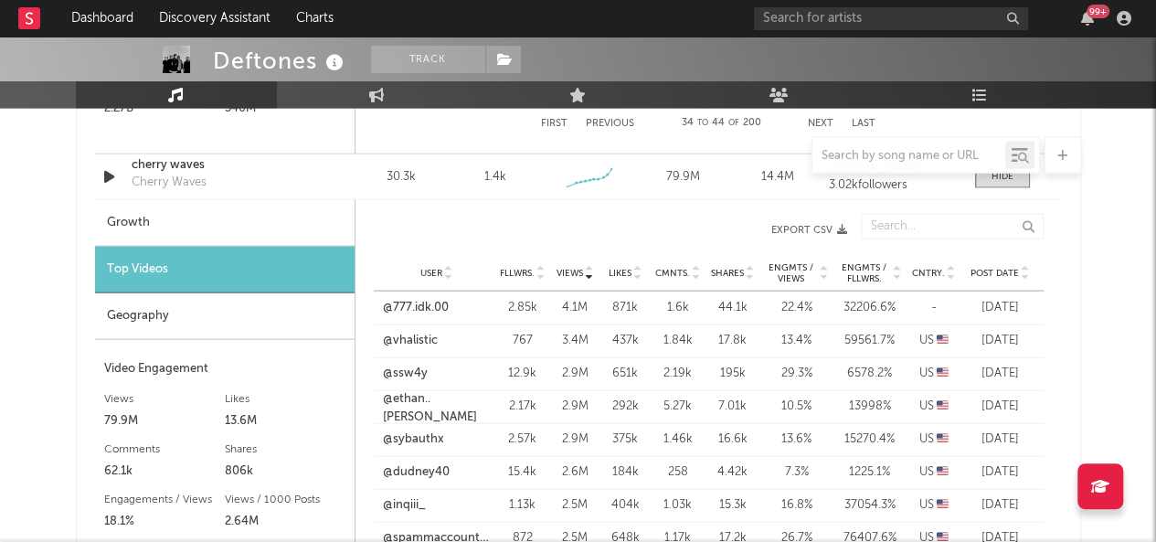
click at [948, 268] on icon at bounding box center [951, 269] width 9 height 7
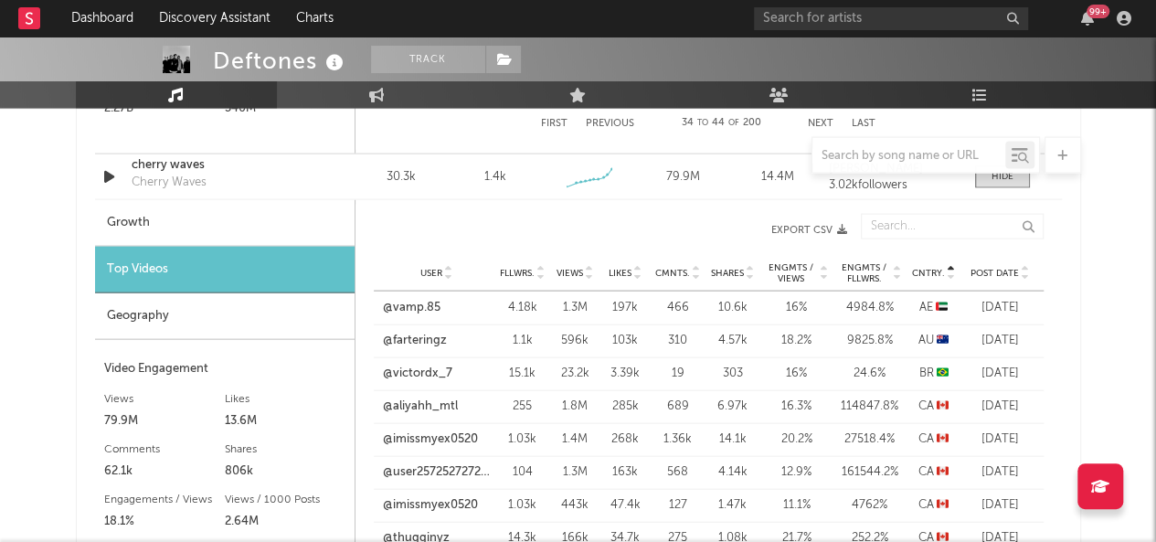
scroll to position [2068, 0]
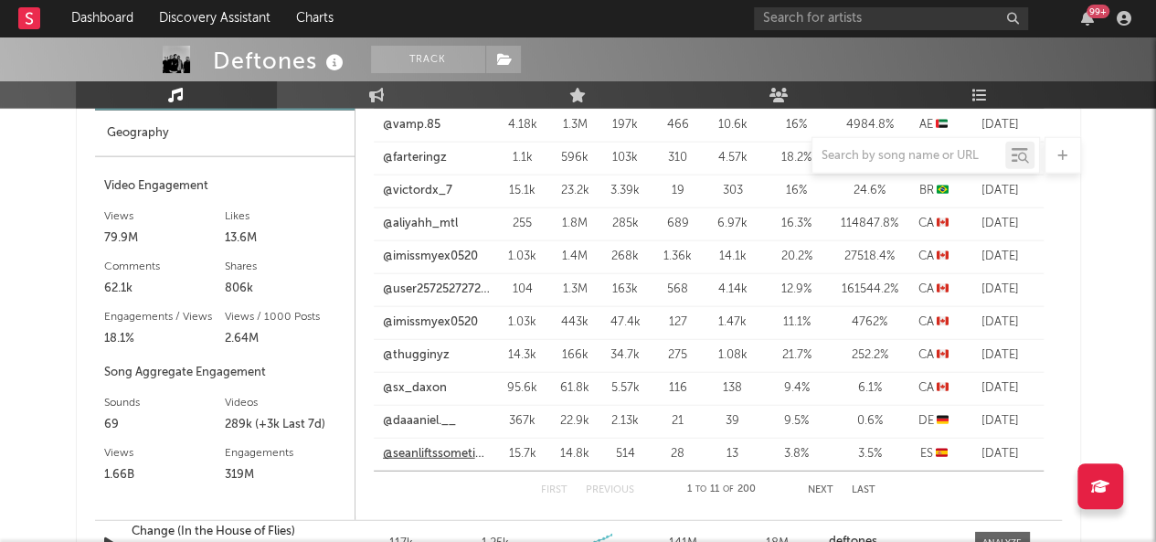
click at [440, 451] on link "@seanliftssometimes" at bounding box center [437, 454] width 108 height 18
click at [817, 485] on button "Next" at bounding box center [821, 490] width 26 height 10
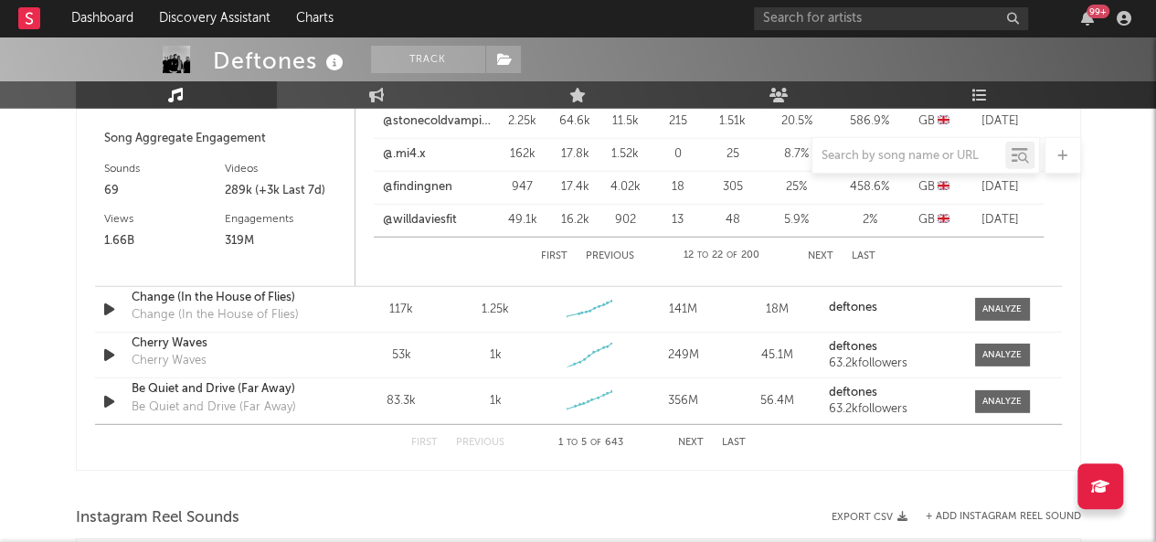
scroll to position [2342, 0]
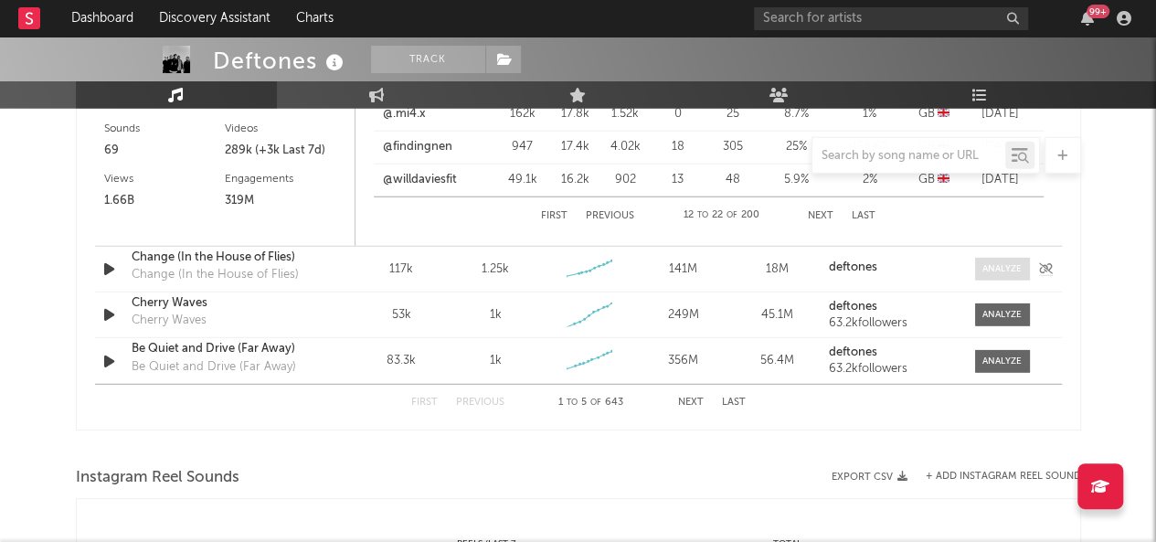
click at [992, 268] on div at bounding box center [1001, 269] width 39 height 14
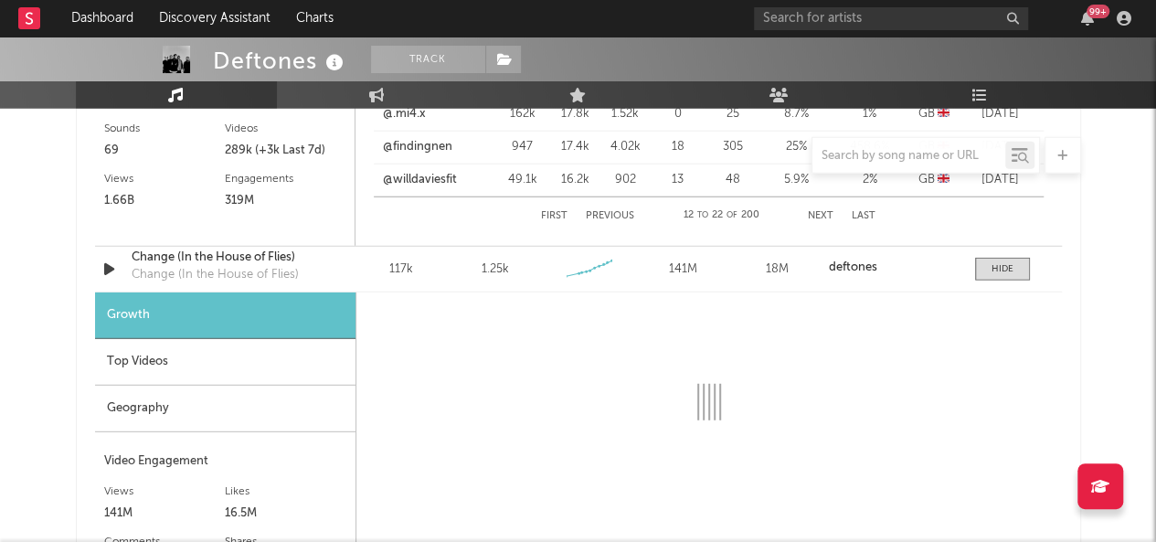
click at [132, 406] on div "Geography" at bounding box center [225, 409] width 260 height 47
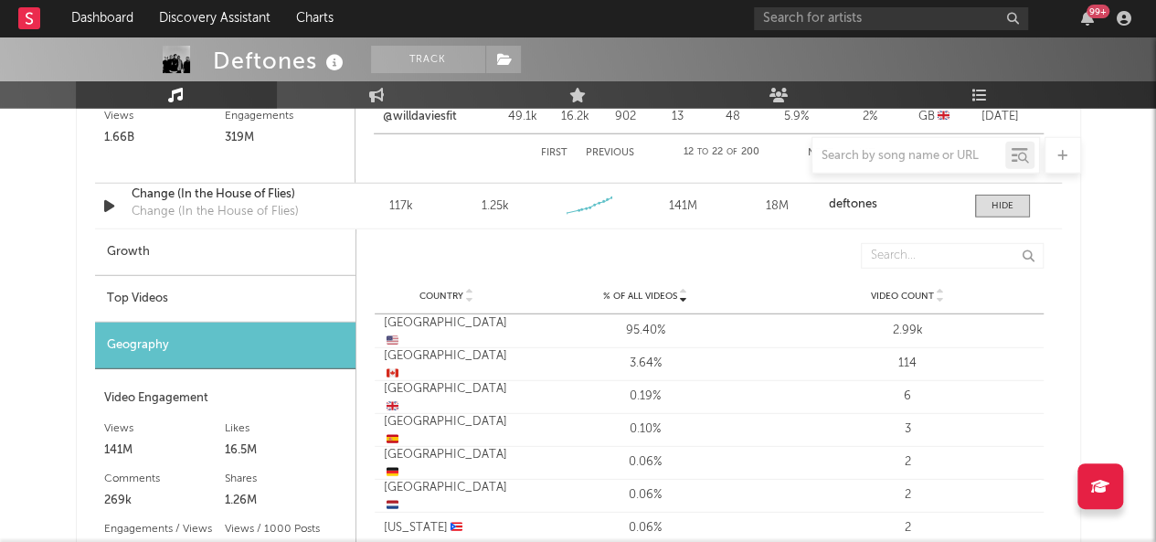
scroll to position [2434, 0]
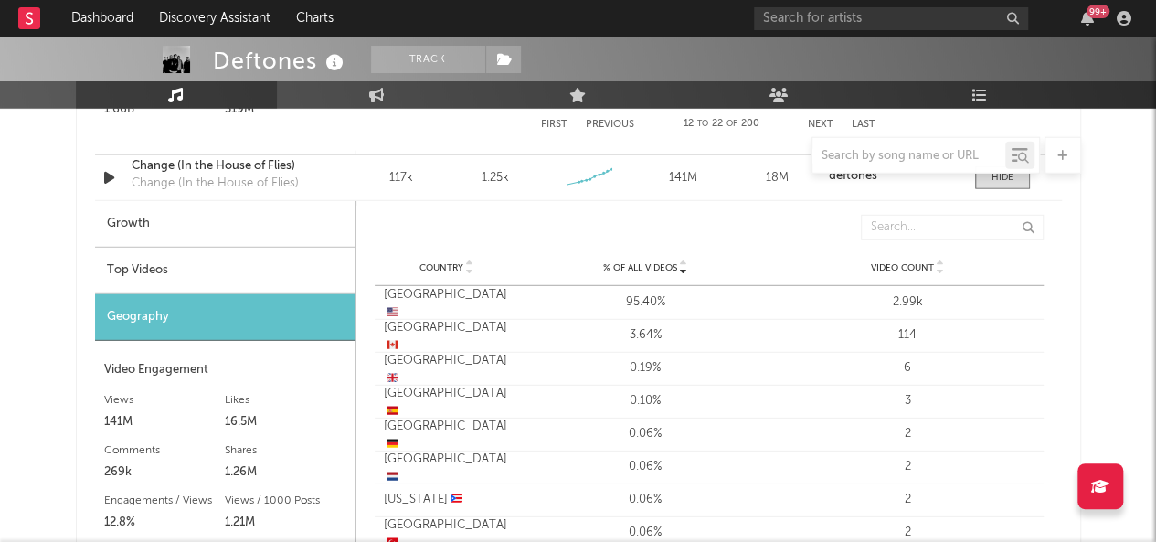
click at [160, 267] on div "Top Videos" at bounding box center [225, 271] width 260 height 47
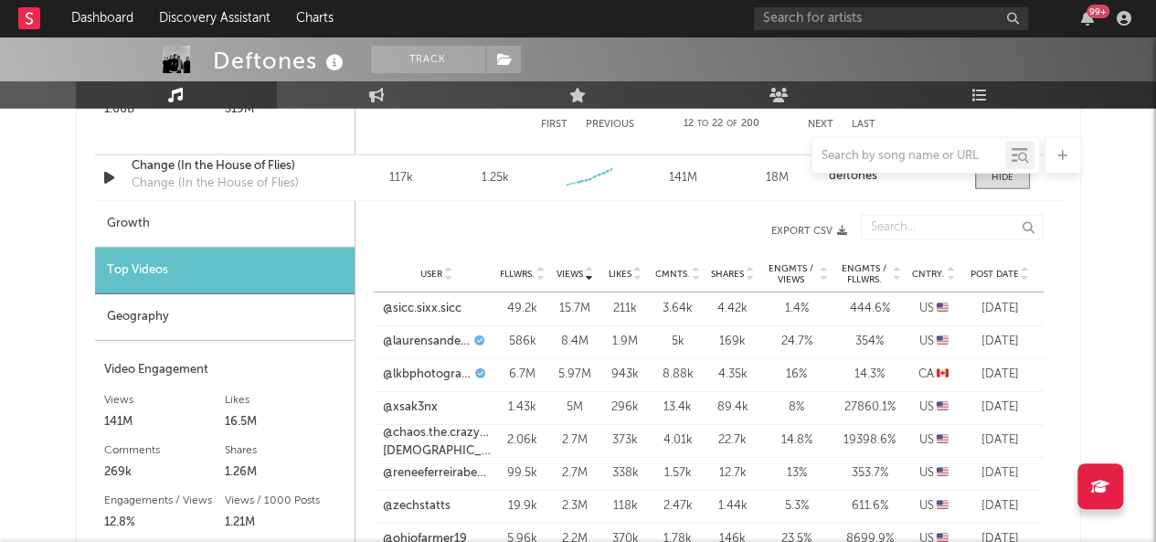
click at [952, 268] on icon at bounding box center [951, 270] width 9 height 7
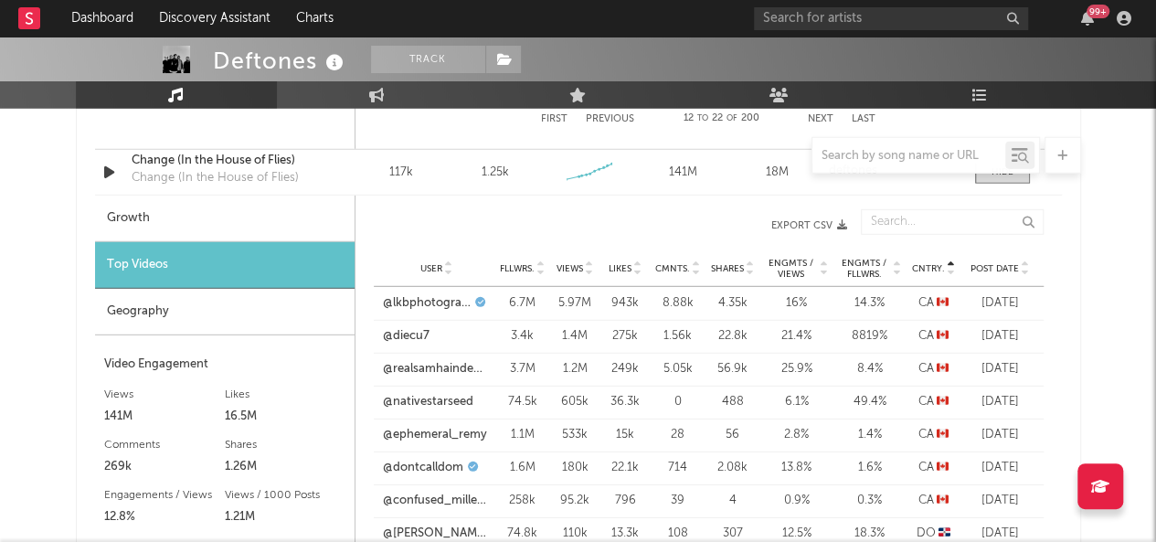
scroll to position [2616, 0]
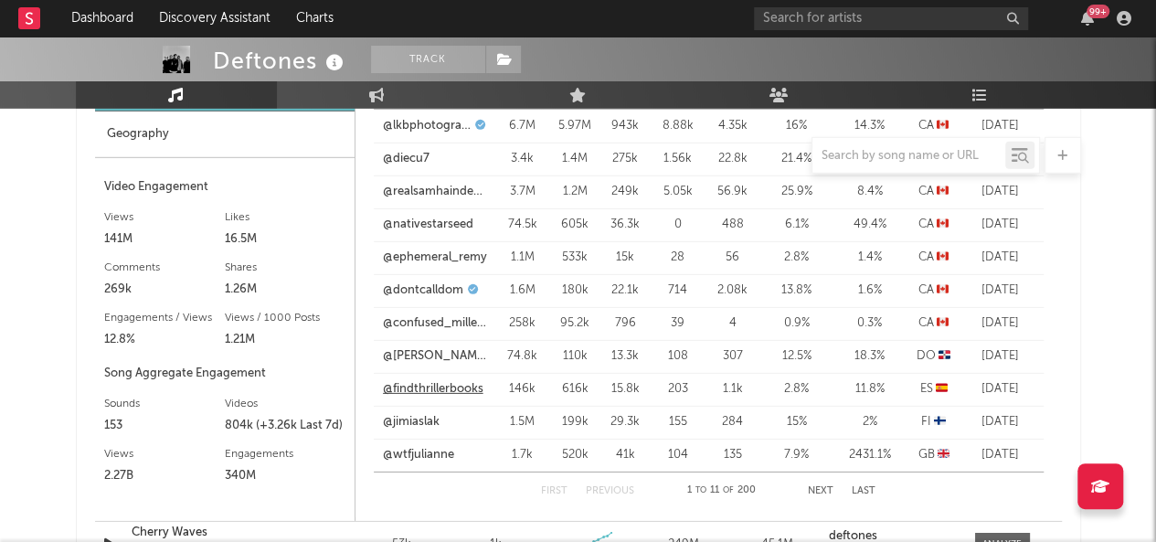
click at [423, 388] on link "@findthrillerbooks" at bounding box center [433, 389] width 101 height 18
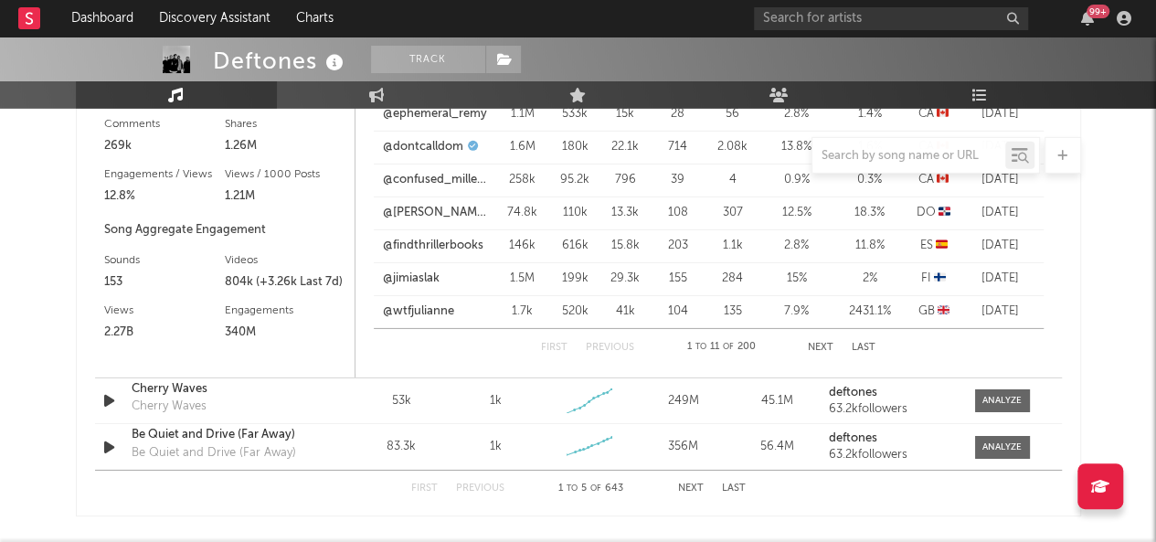
scroll to position [2799, 0]
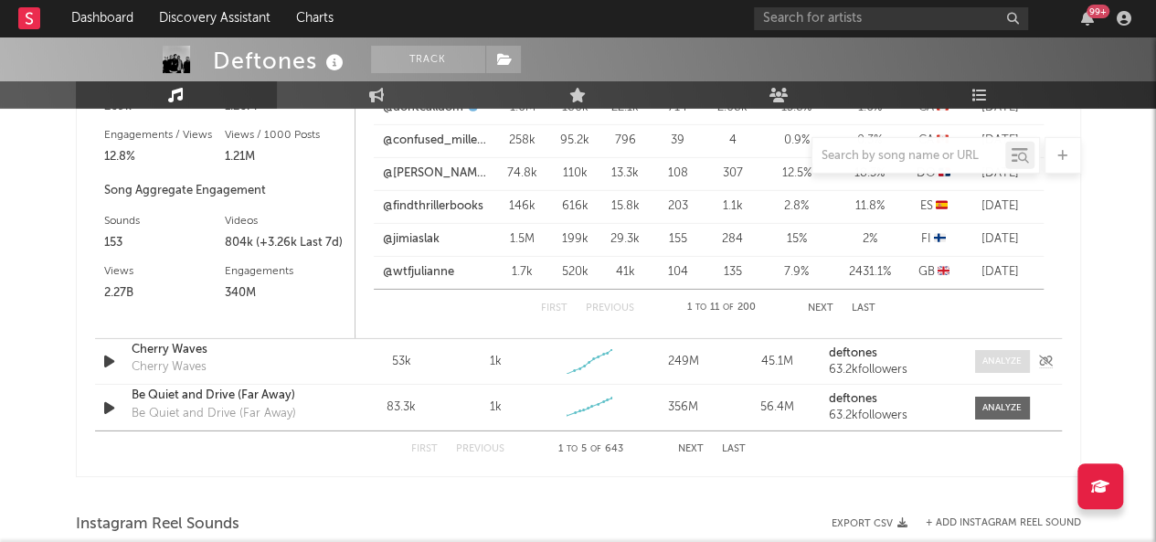
click at [1011, 357] on div at bounding box center [1001, 362] width 39 height 14
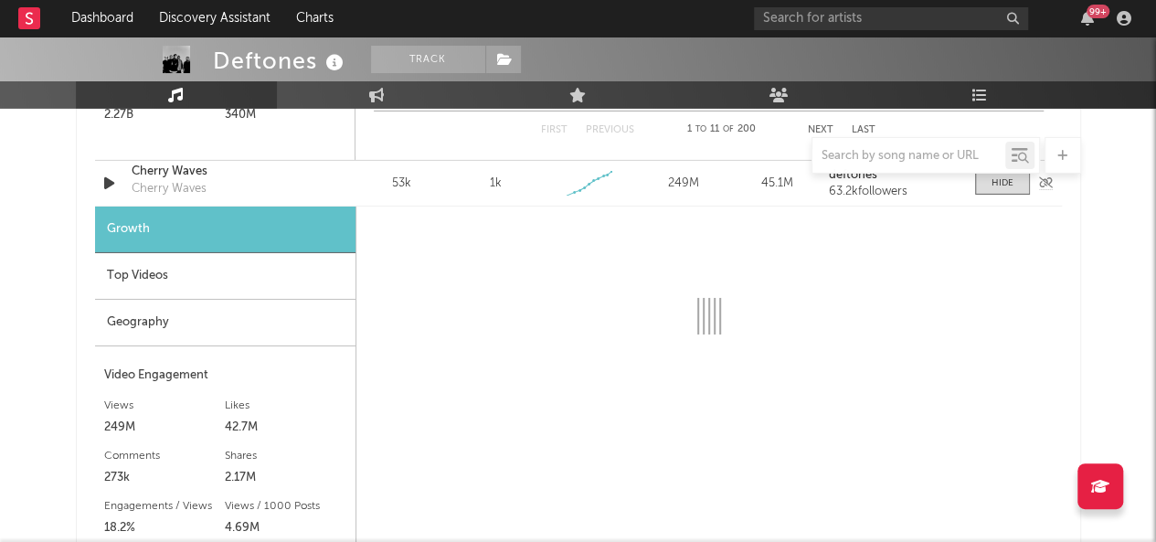
scroll to position [2982, 0]
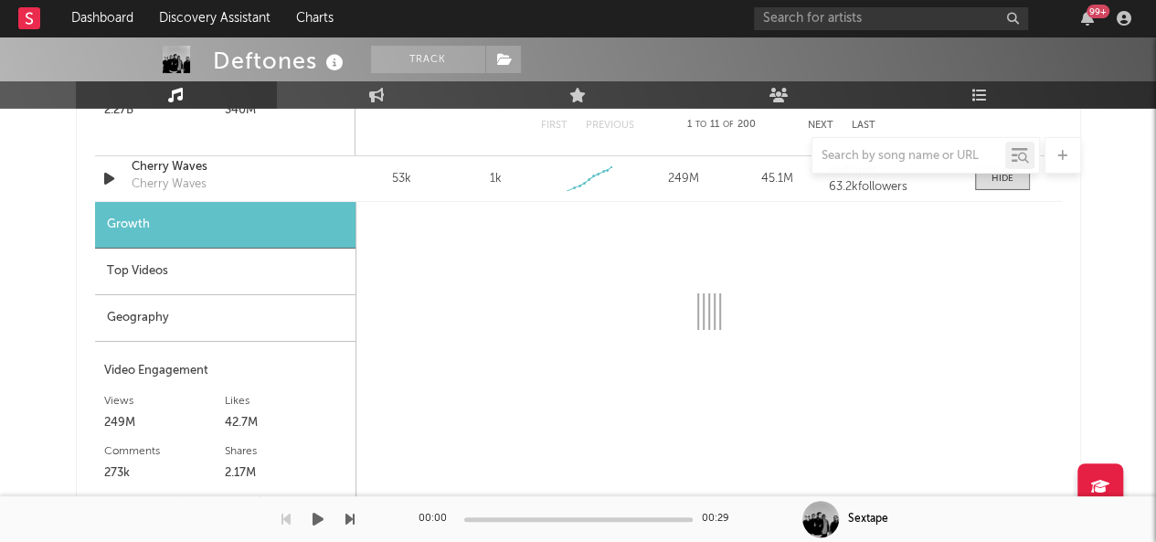
select select "6m"
